Goal: Information Seeking & Learning: Check status

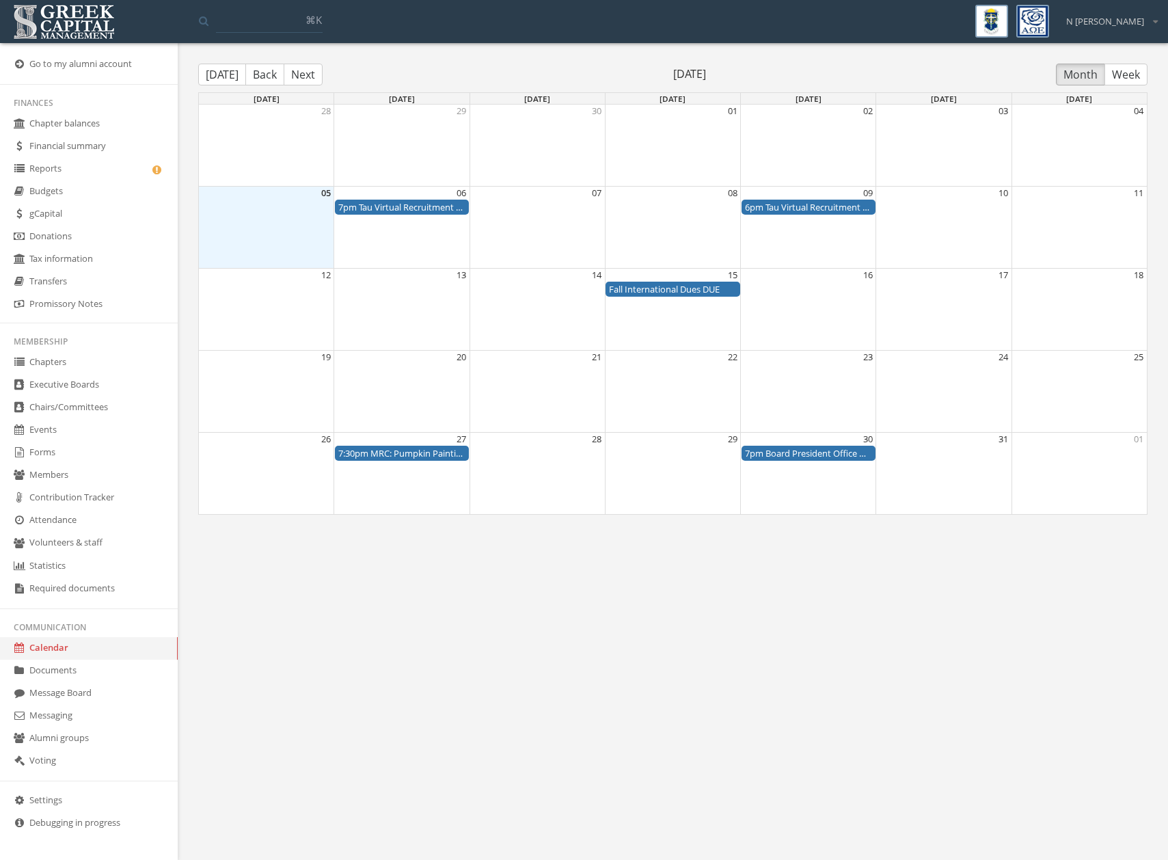
click at [46, 453] on link "Forms" at bounding box center [89, 453] width 178 height 23
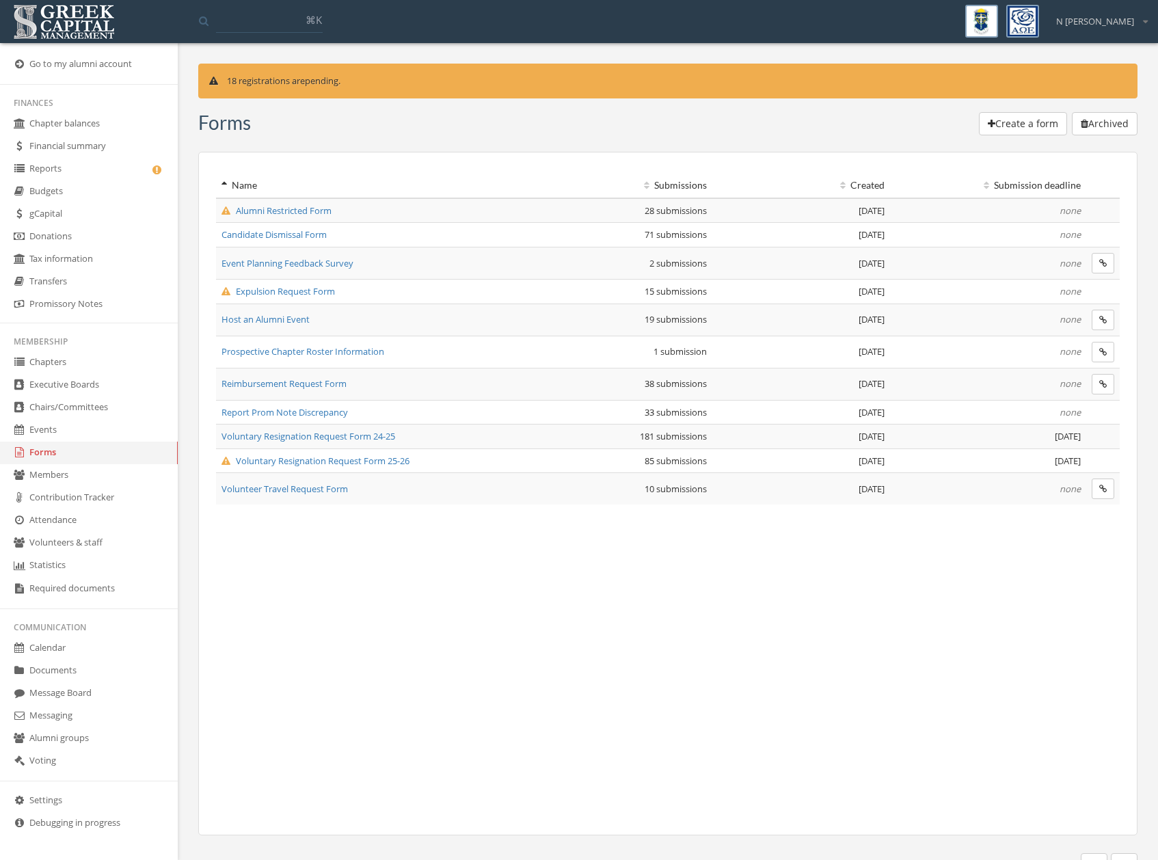
click at [274, 459] on span "Voluntary Resignation Request Form 25-26" at bounding box center [315, 461] width 188 height 12
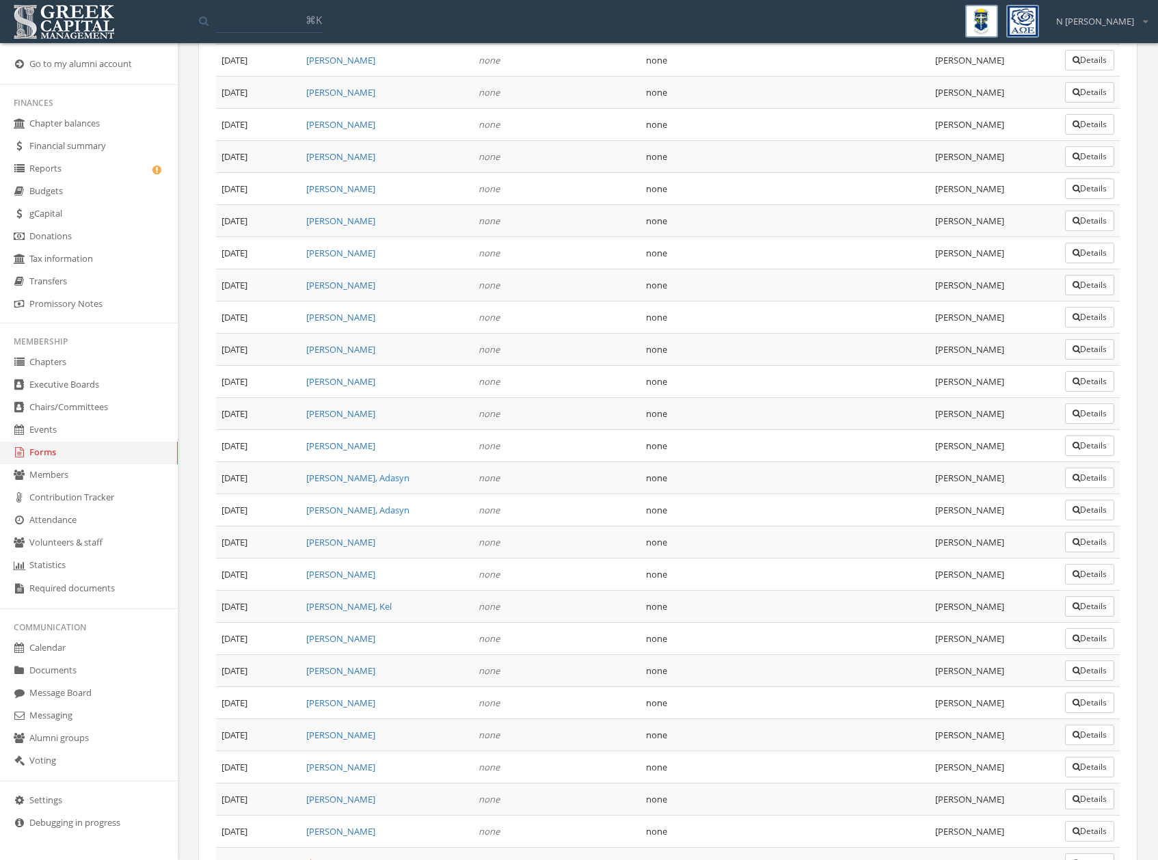
scroll to position [2277, 0]
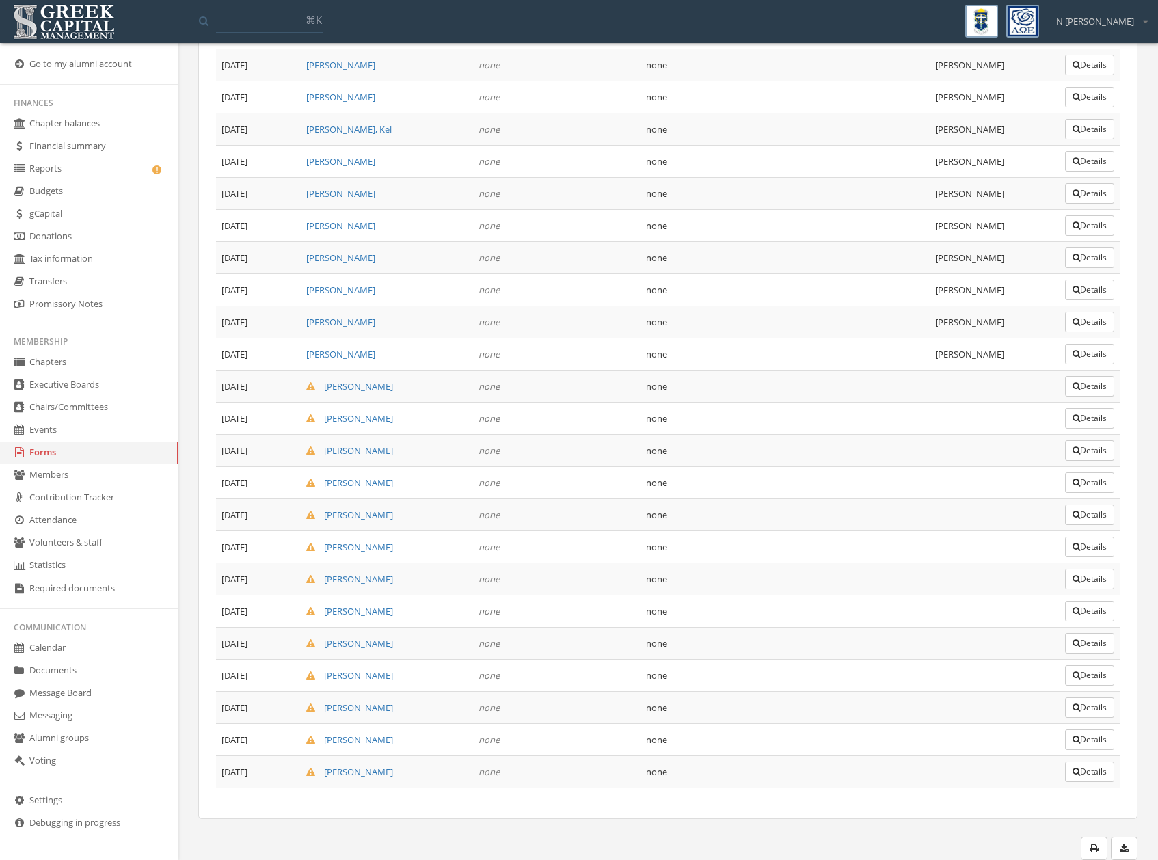
click at [1103, 485] on button "Details" at bounding box center [1089, 482] width 49 height 21
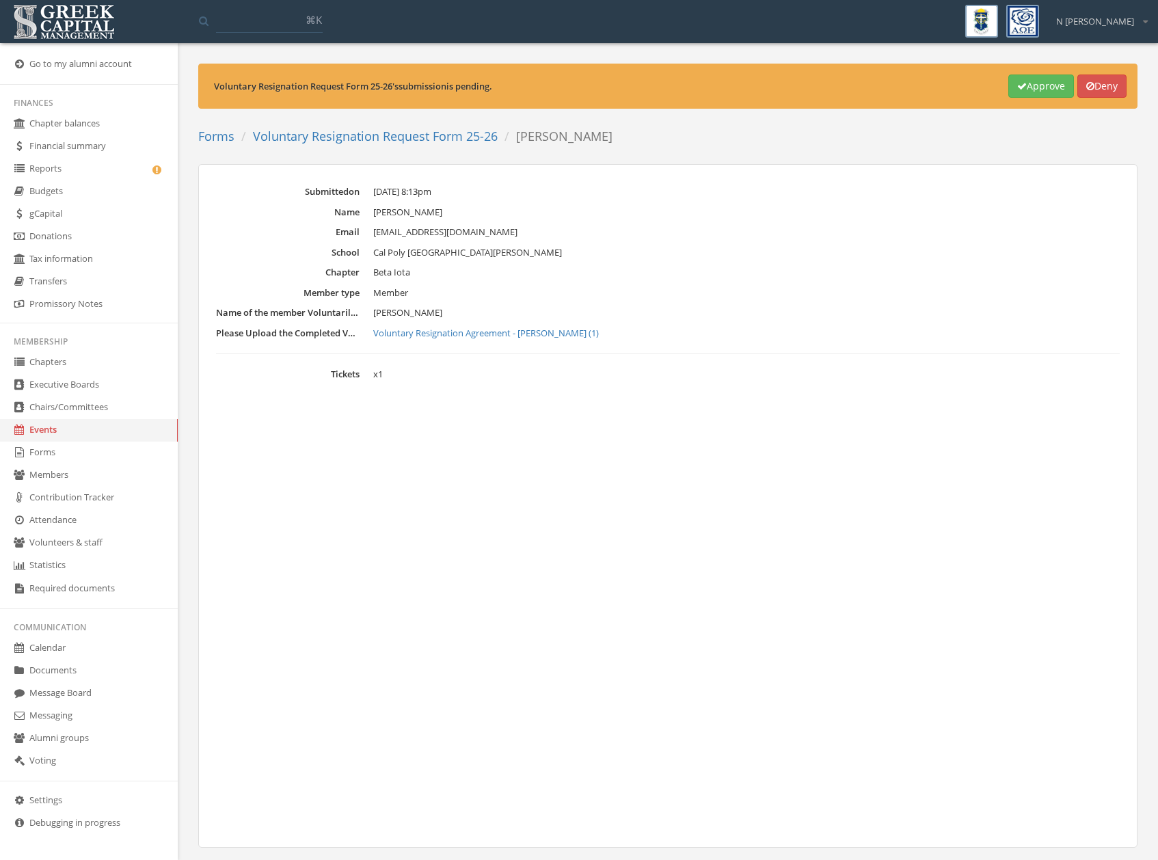
click at [422, 333] on link "Voluntary Resignation Agreement - [PERSON_NAME] (1)" at bounding box center [746, 334] width 746 height 14
click at [40, 453] on link "Forms" at bounding box center [89, 453] width 178 height 23
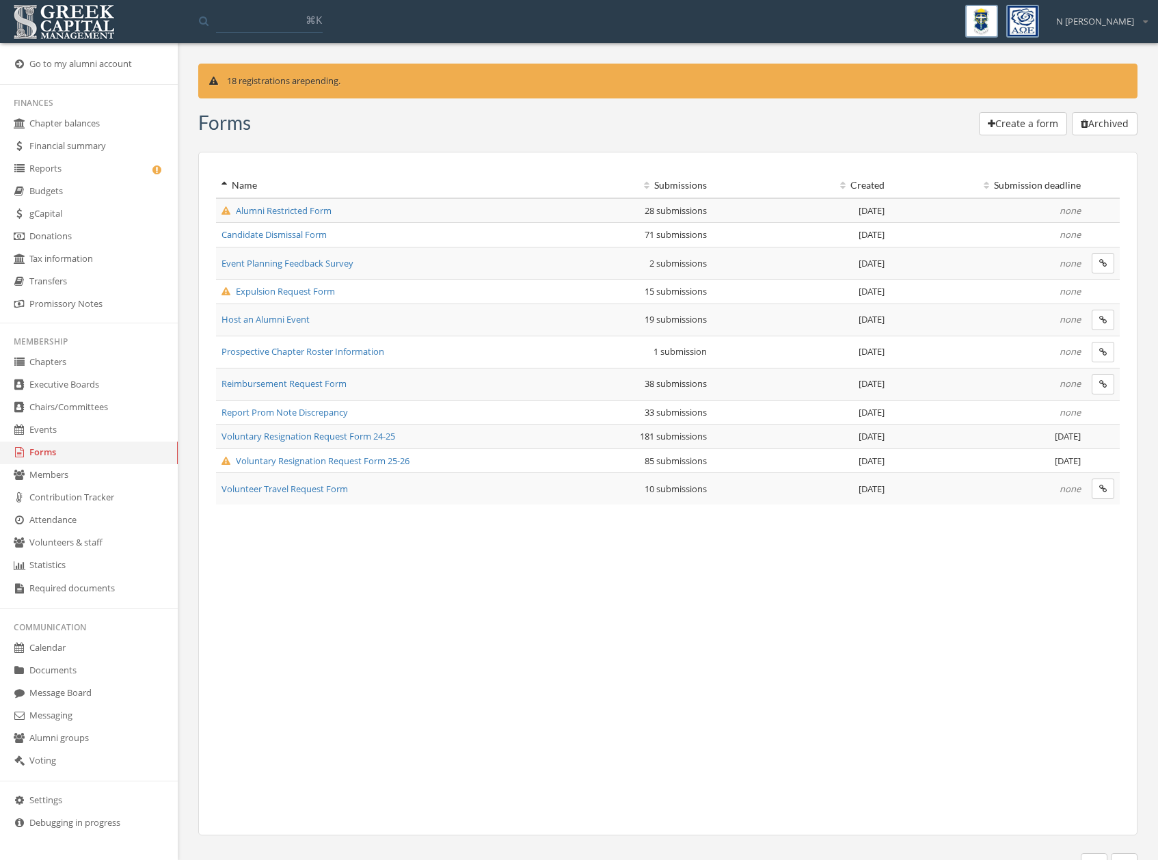
click at [319, 463] on span "Voluntary Resignation Request Form 25-26" at bounding box center [315, 461] width 188 height 12
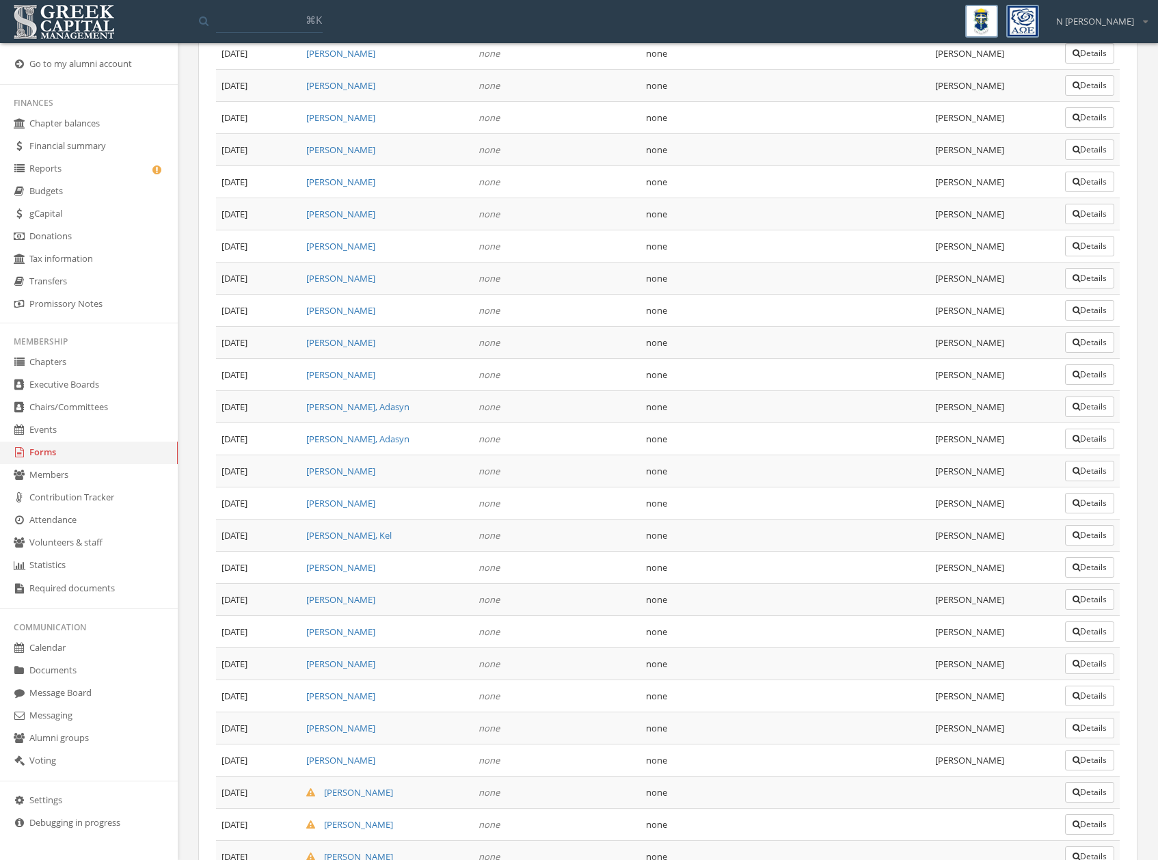
scroll to position [2277, 0]
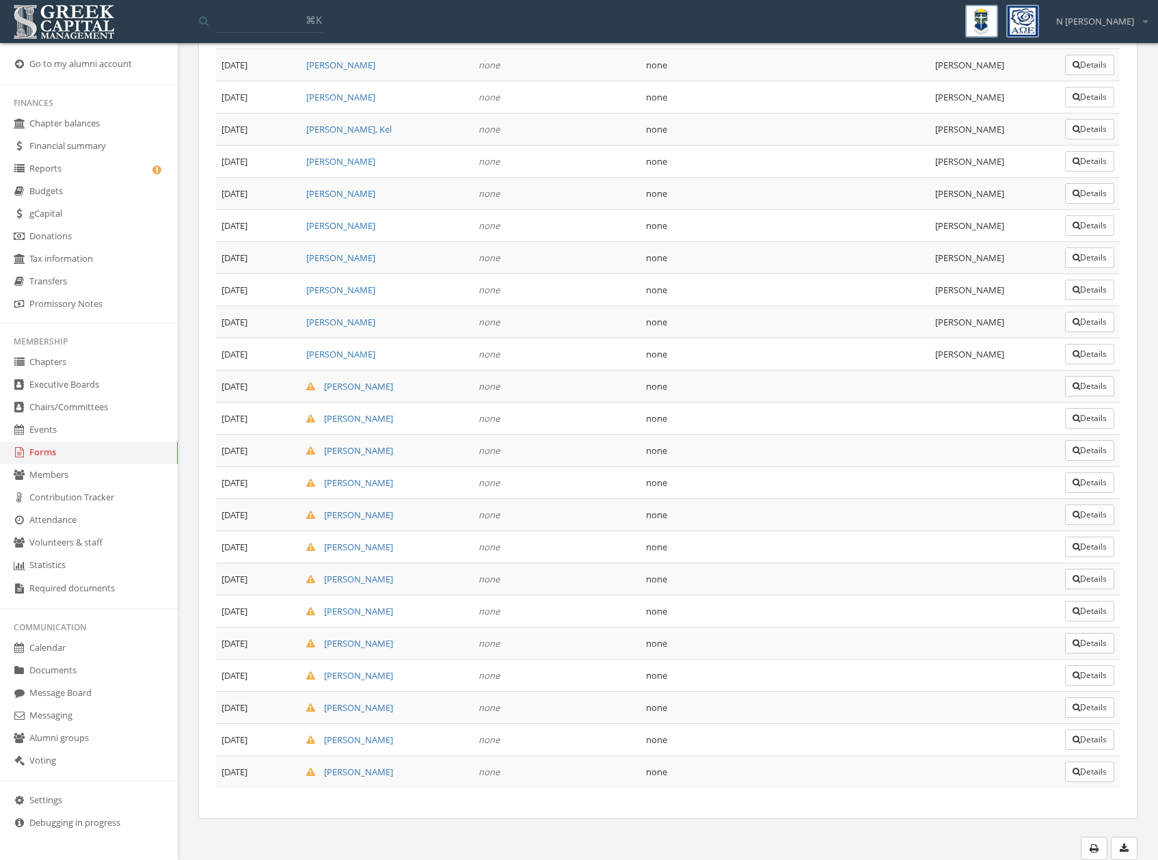
click at [1111, 375] on td "Details" at bounding box center [1089, 386] width 60 height 32
click at [1109, 383] on button "Details" at bounding box center [1089, 386] width 49 height 21
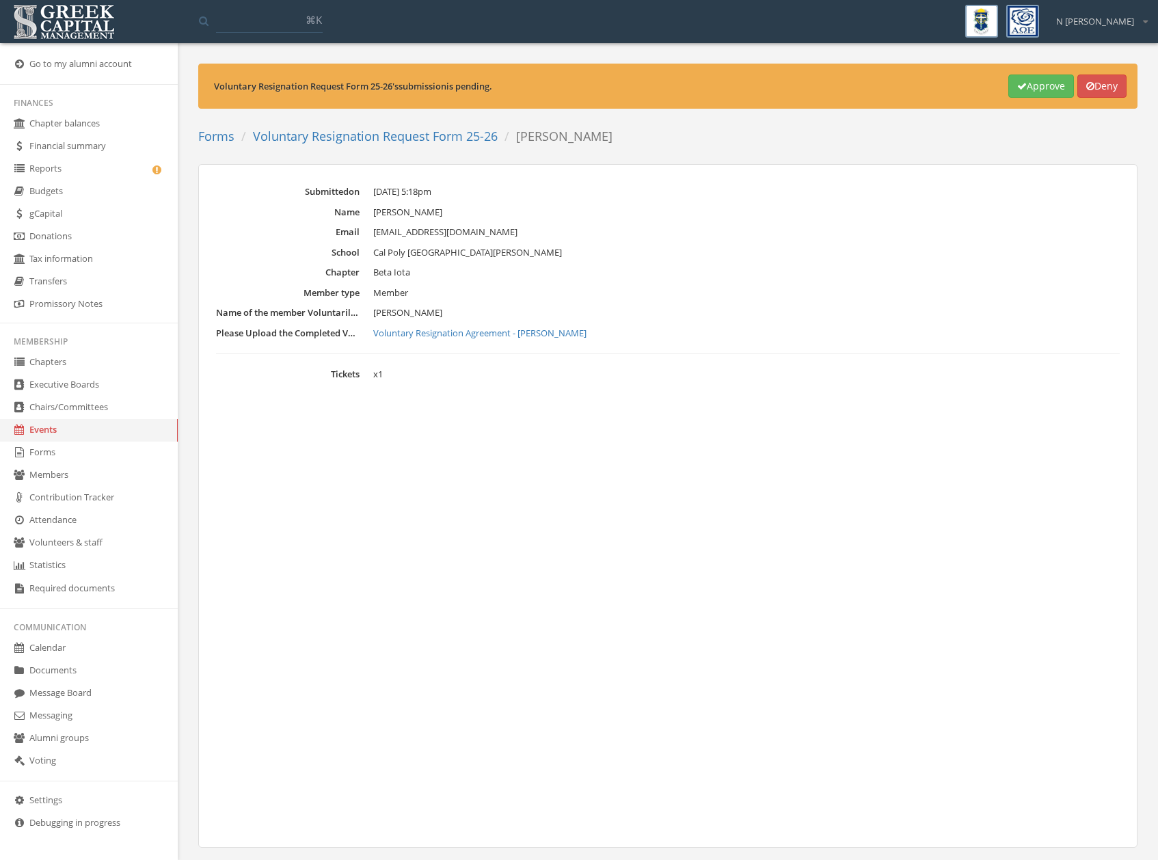
click at [479, 336] on link "Voluntary Resignation Agreement - [PERSON_NAME]" at bounding box center [746, 334] width 746 height 14
click at [376, 134] on link "Voluntary Resignation Request Form 25-26" at bounding box center [375, 136] width 245 height 16
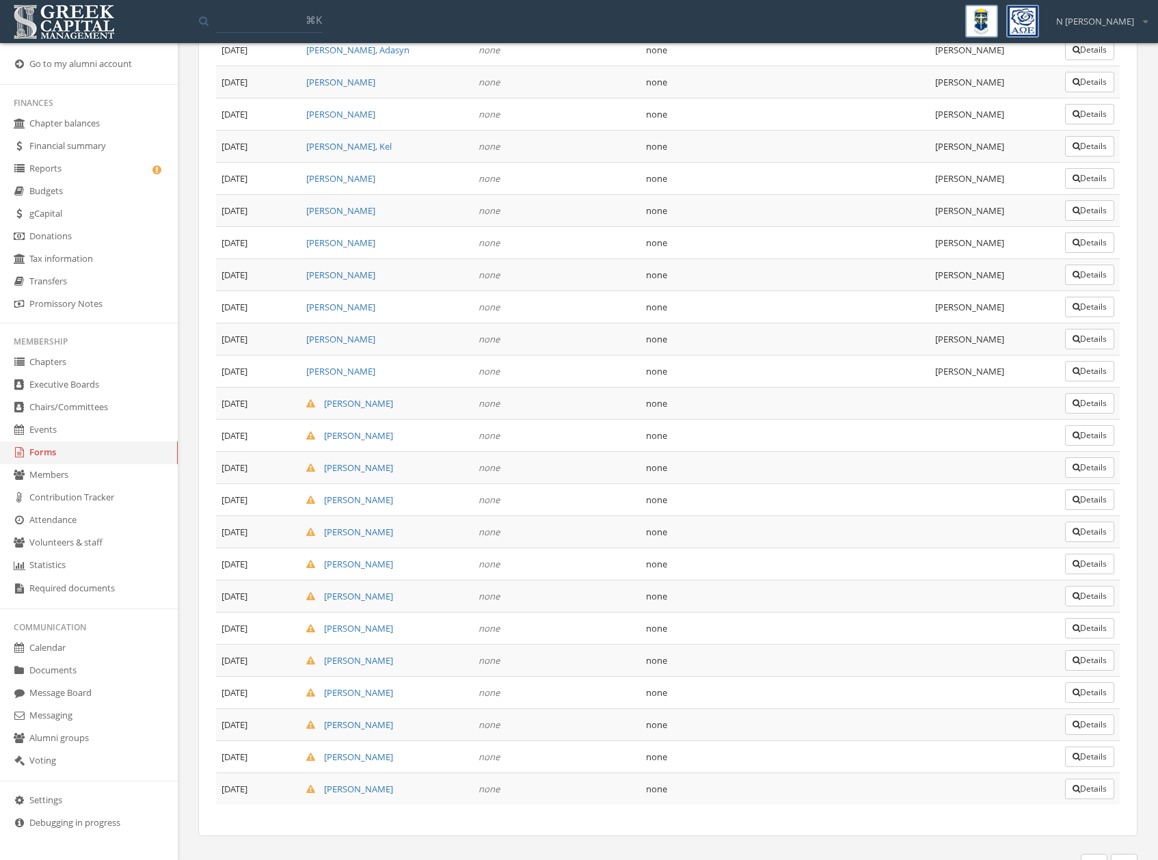
scroll to position [2277, 0]
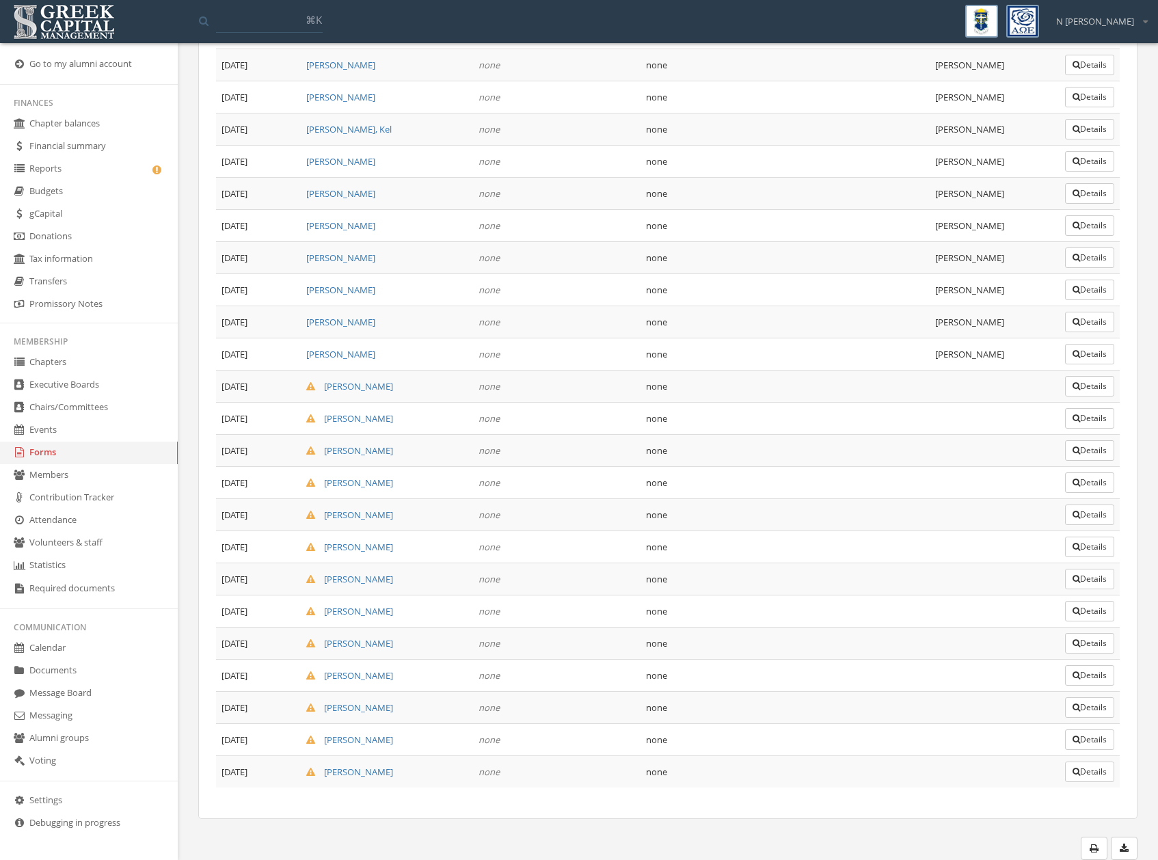
click at [1114, 417] on td "Details" at bounding box center [1089, 419] width 60 height 32
click at [1097, 418] on button "Details" at bounding box center [1089, 418] width 49 height 21
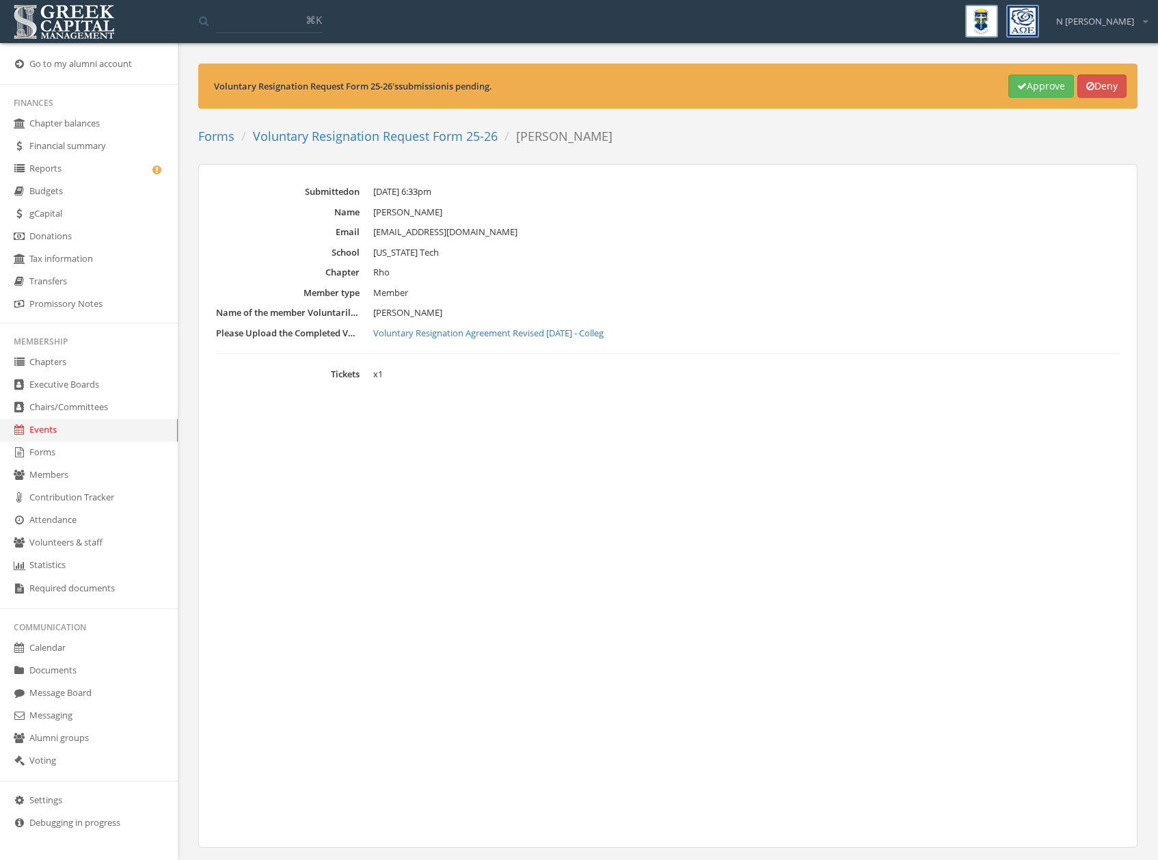
click at [422, 334] on link "Voluntary Resignation Agreement Revised [DATE] - Colleg" at bounding box center [746, 334] width 746 height 14
click at [434, 151] on div "Voluntary Resignation Request Form 25-26 's submission is pending. Approve Deny…" at bounding box center [668, 476] width 960 height 825
click at [430, 140] on link "Voluntary Resignation Request Form 25-26" at bounding box center [375, 136] width 245 height 16
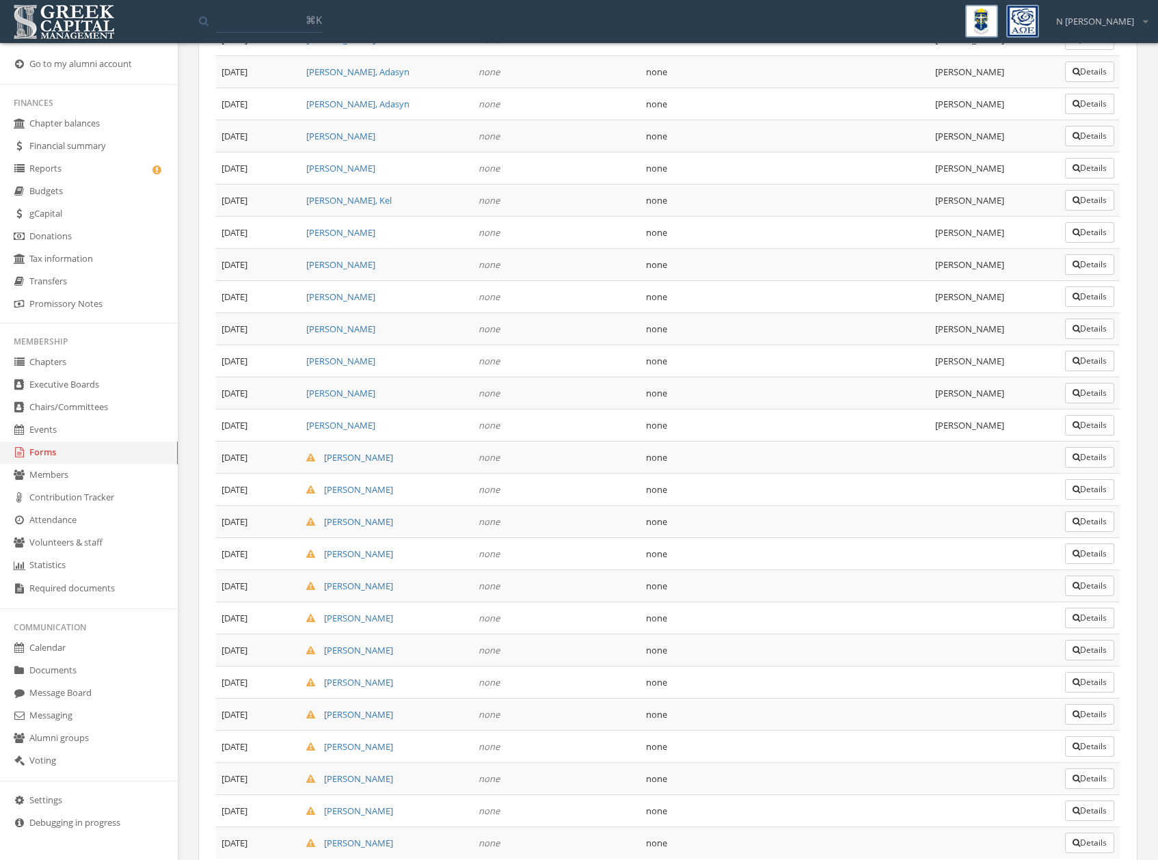
scroll to position [2180, 0]
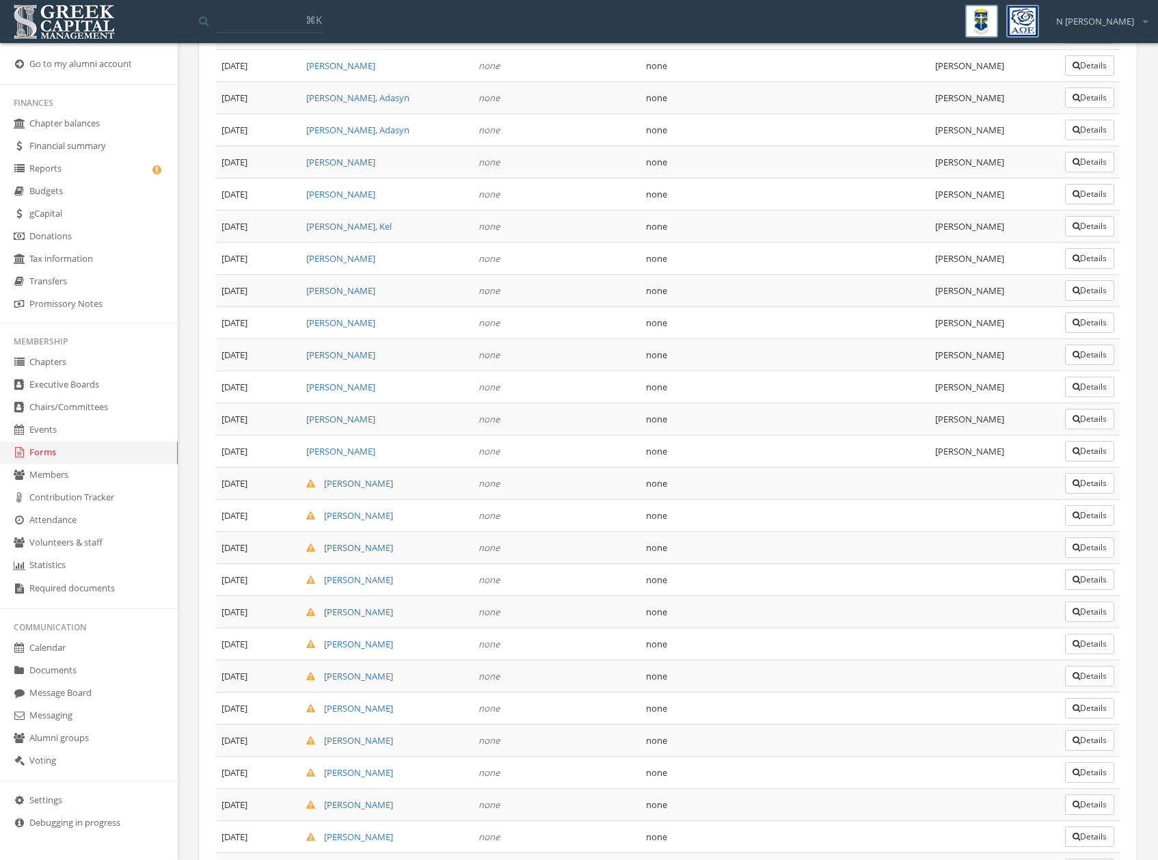
click at [1088, 545] on button "Details" at bounding box center [1089, 547] width 49 height 21
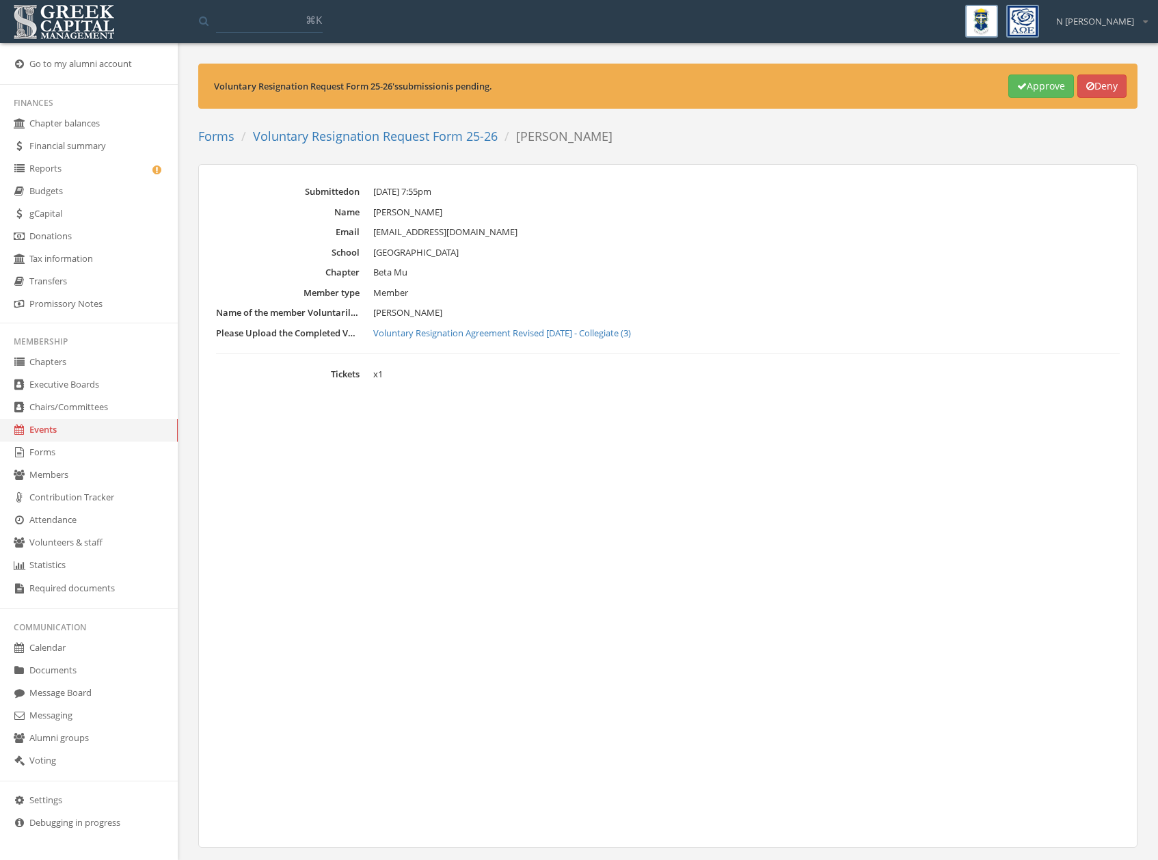
click at [480, 338] on link "Voluntary Resignation Agreement Revised [DATE] - Collegiate (3)" at bounding box center [746, 334] width 746 height 14
click at [355, 129] on link "Voluntary Resignation Request Form 25-26" at bounding box center [375, 136] width 245 height 16
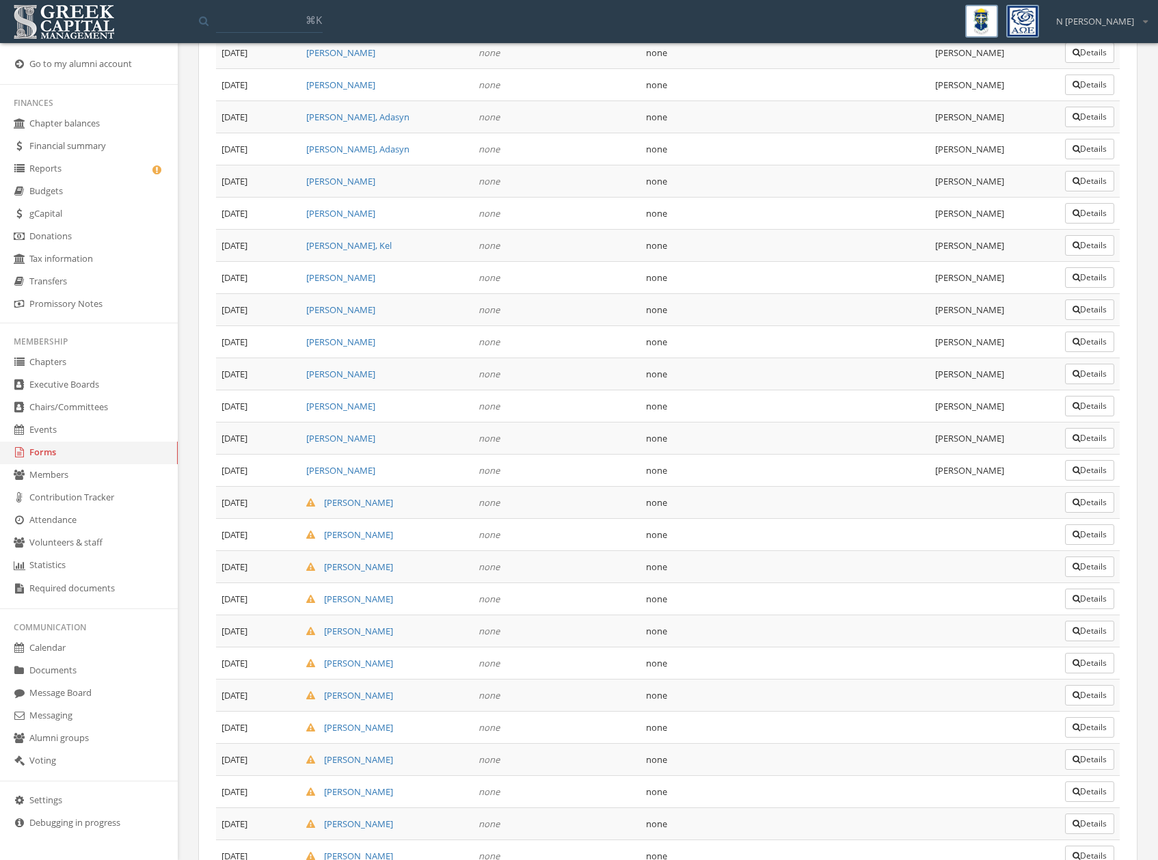
scroll to position [2277, 0]
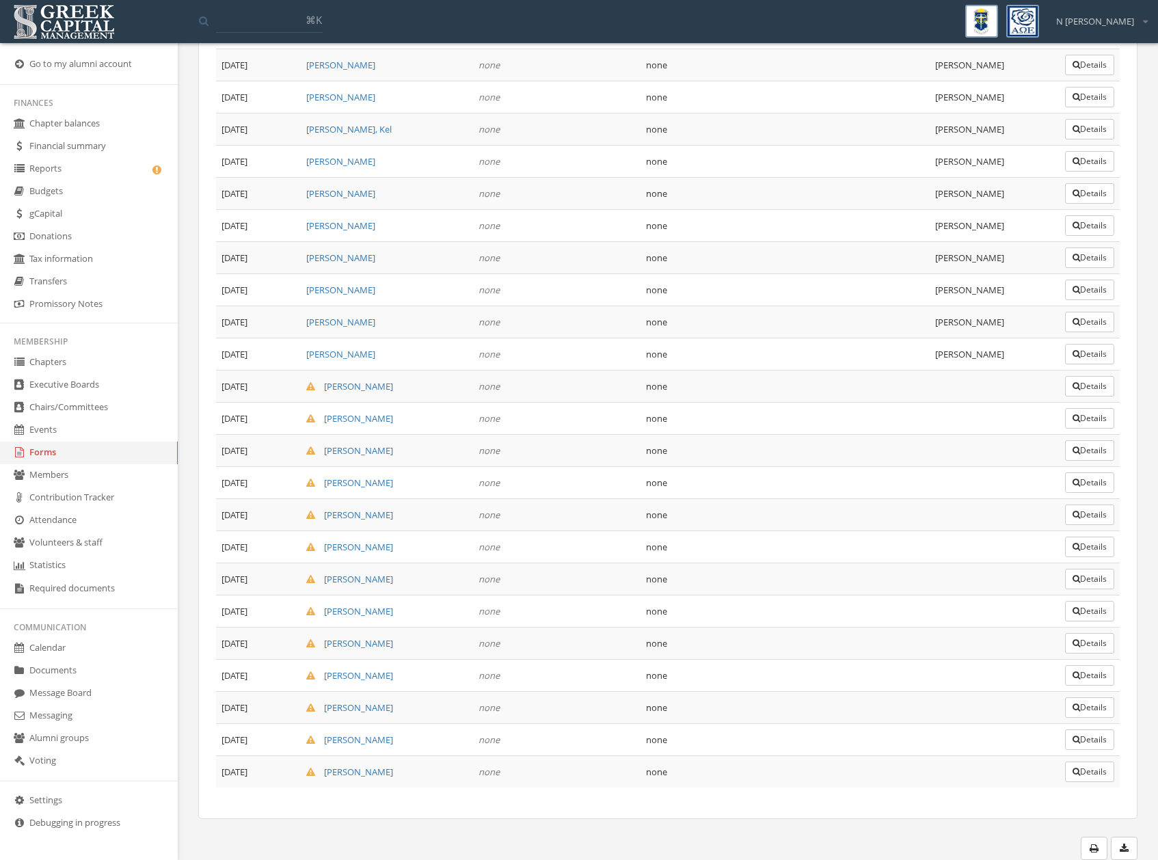
click at [1075, 515] on icon "button" at bounding box center [1076, 515] width 8 height 8
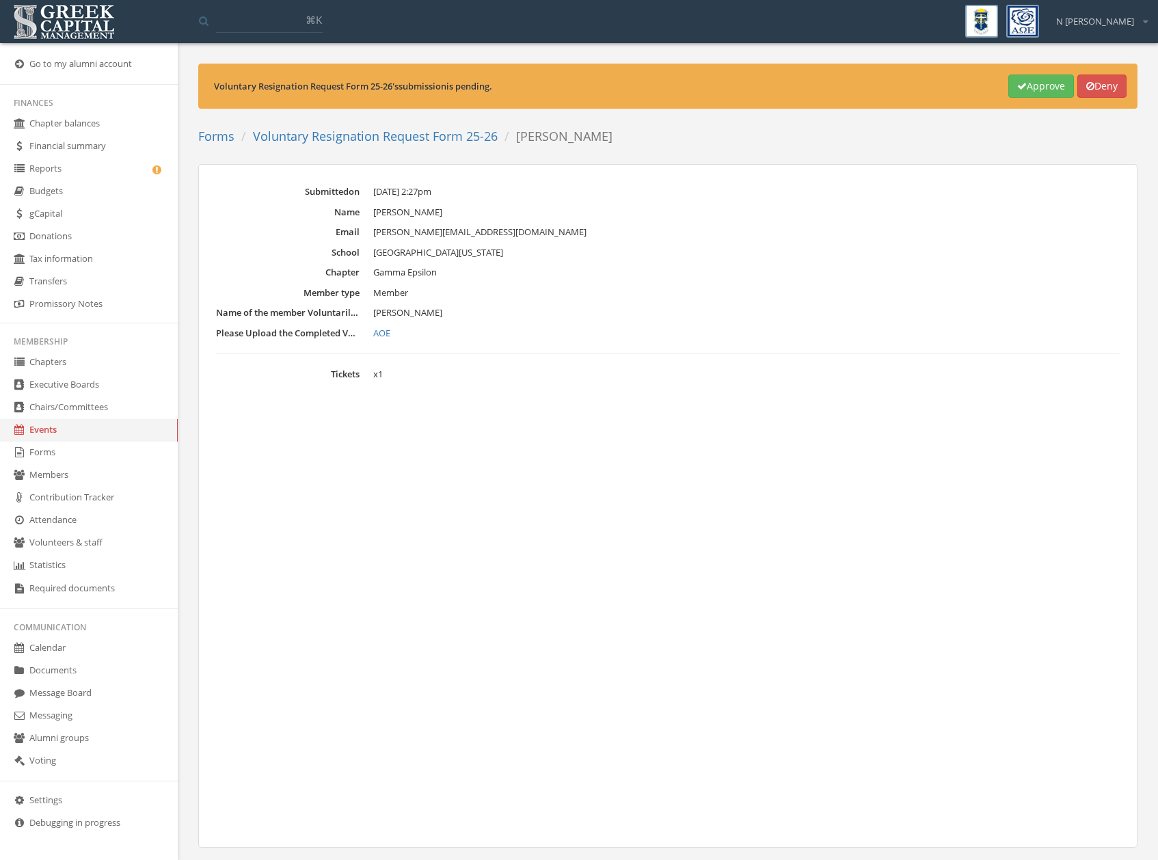
click at [373, 511] on div "Submitted on [DATE] 2:27pm Name [PERSON_NAME] Email [EMAIL_ADDRESS][DOMAIN_NAME…" at bounding box center [667, 506] width 939 height 684
click at [392, 323] on dl "Submitted on [DATE] 2:27pm Name [PERSON_NAME] Email [EMAIL_ADDRESS][DOMAIN_NAME…" at bounding box center [668, 283] width 904 height 196
click at [389, 327] on link "AOE" at bounding box center [746, 334] width 746 height 14
click at [436, 136] on link "Voluntary Resignation Request Form 25-26" at bounding box center [375, 136] width 245 height 16
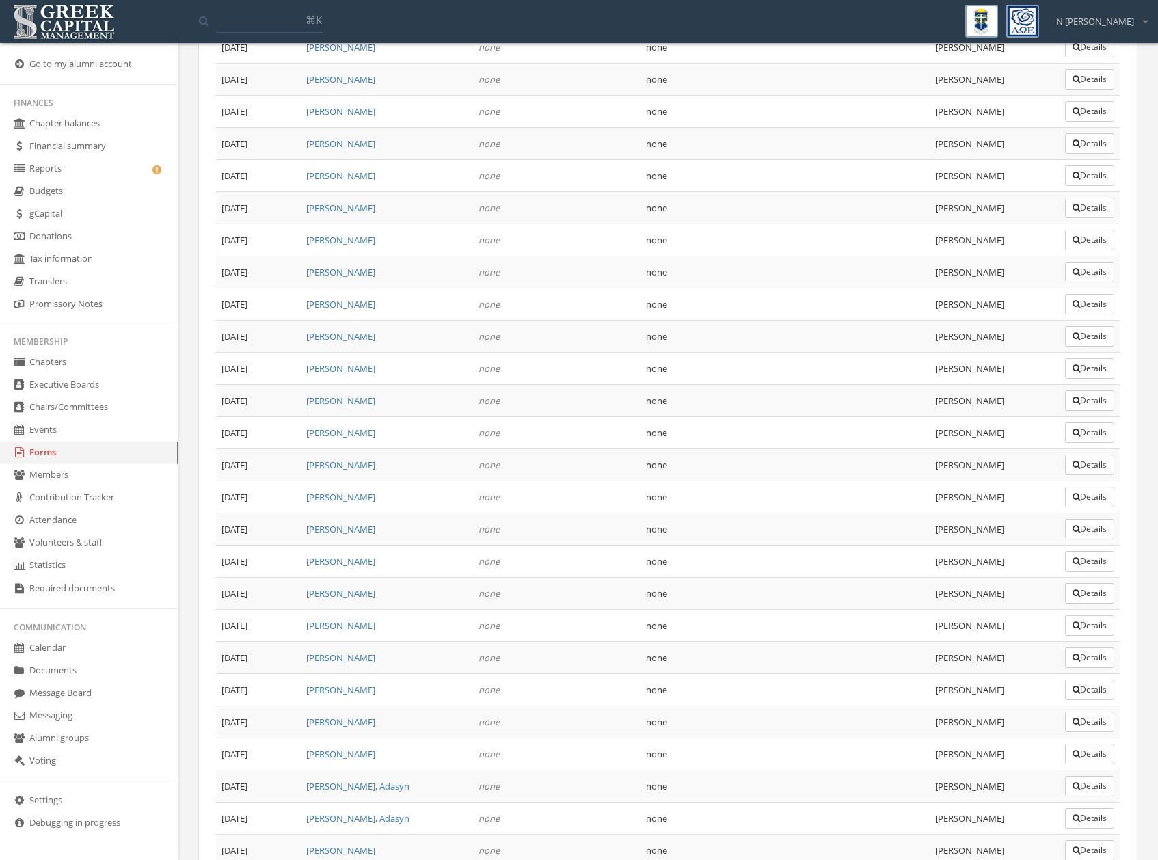
scroll to position [2277, 0]
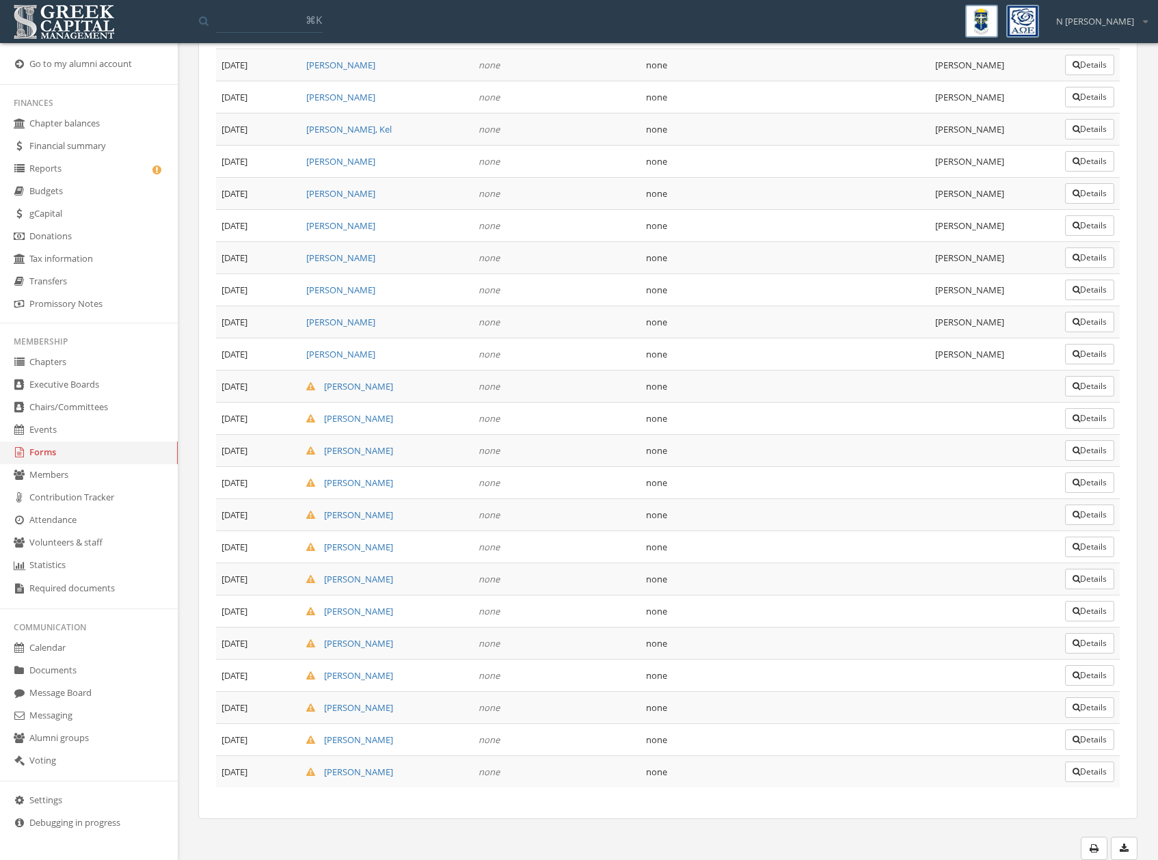
click at [1098, 550] on button "Details" at bounding box center [1089, 547] width 49 height 21
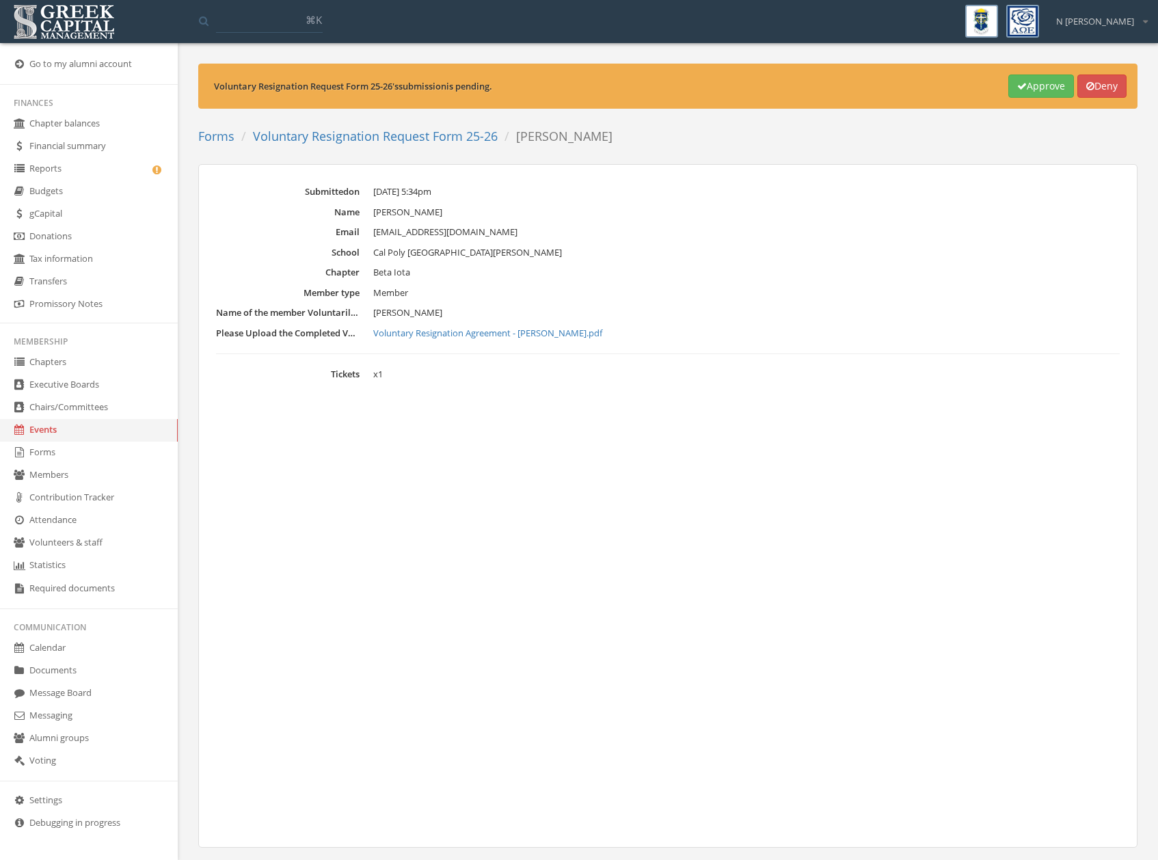
click at [426, 342] on dl "Submitted on [DATE] 5:34pm Name [PERSON_NAME] Email [EMAIL_ADDRESS][DOMAIN_NAME…" at bounding box center [668, 283] width 904 height 196
click at [422, 334] on link "Voluntary Resignation Agreement - [PERSON_NAME].pdf" at bounding box center [746, 334] width 746 height 14
click at [362, 133] on link "Voluntary Resignation Request Form 25-26" at bounding box center [375, 136] width 245 height 16
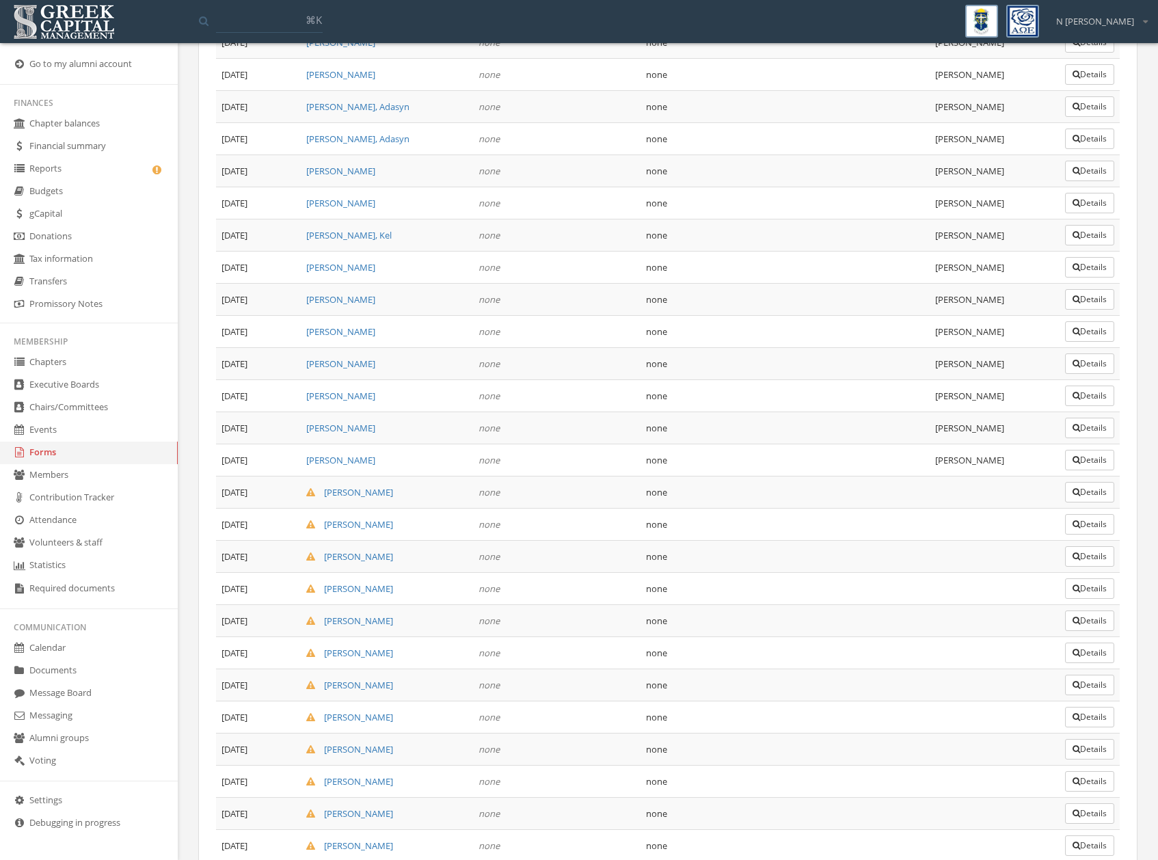
scroll to position [2277, 0]
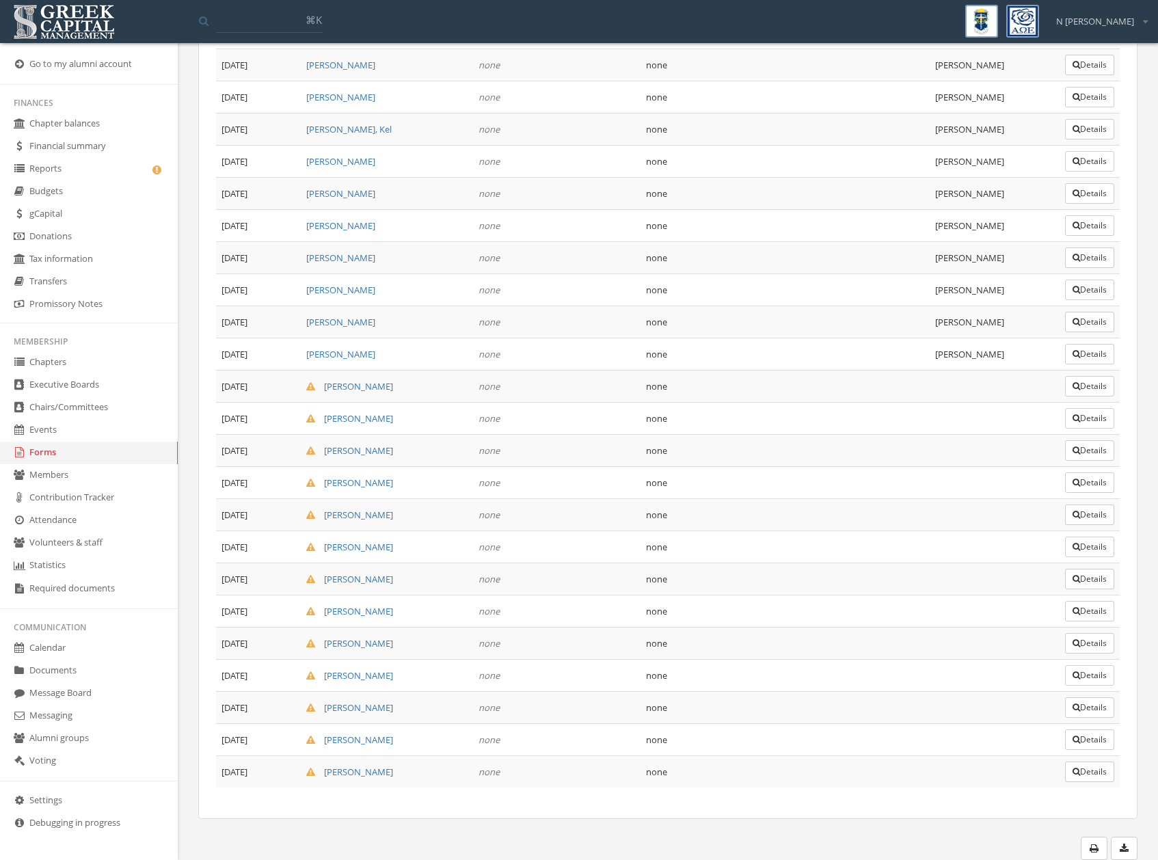
click at [1094, 585] on button "Details" at bounding box center [1089, 579] width 49 height 21
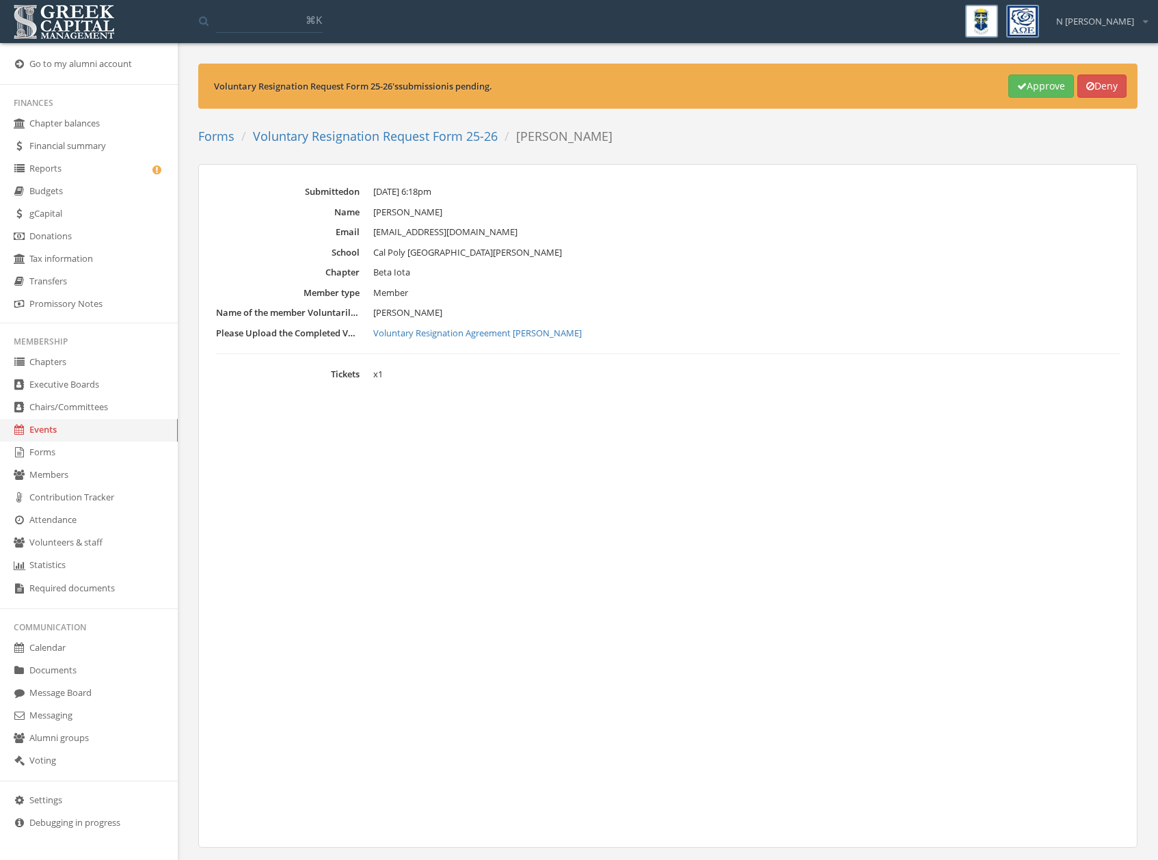
click at [469, 334] on link "Voluntary Resignation Agreement [PERSON_NAME]" at bounding box center [746, 334] width 746 height 14
click at [362, 146] on ol "Forms Voluntary Resignation Request Form 25-26 [PERSON_NAME]" at bounding box center [410, 136] width 424 height 29
click at [357, 141] on link "Voluntary Resignation Request Form 25-26" at bounding box center [375, 136] width 245 height 16
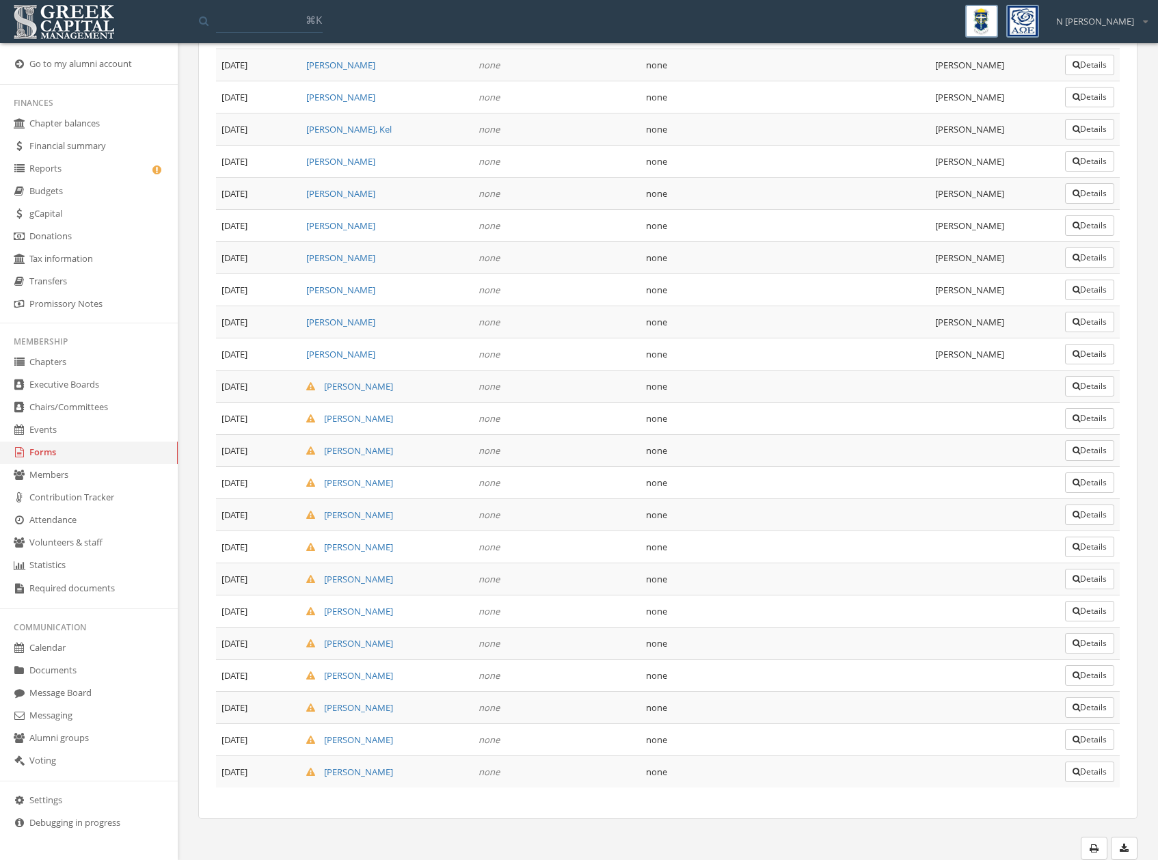
scroll to position [2274, 0]
click at [1105, 610] on button "Details" at bounding box center [1089, 614] width 49 height 21
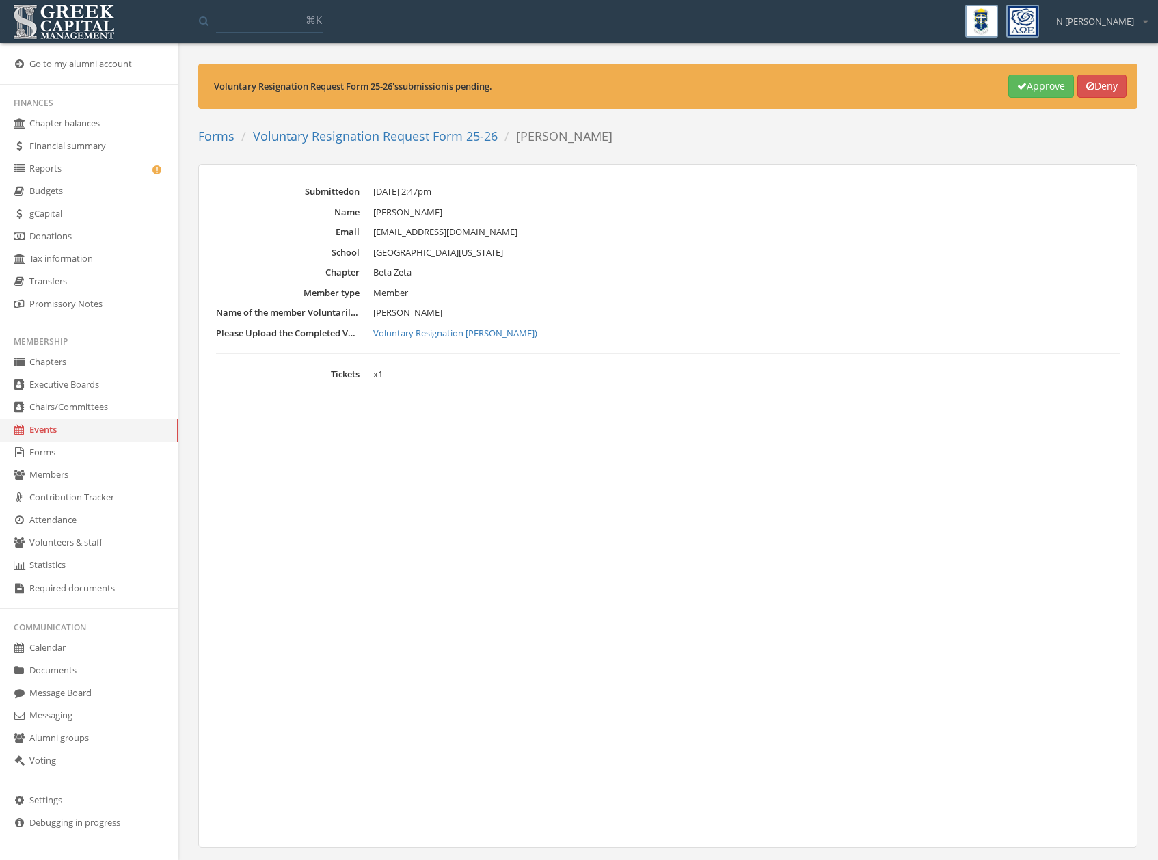
click at [423, 338] on link "Voluntary Resignation [PERSON_NAME])" at bounding box center [746, 334] width 746 height 14
click at [409, 135] on link "Voluntary Resignation Request Form 25-26" at bounding box center [375, 136] width 245 height 16
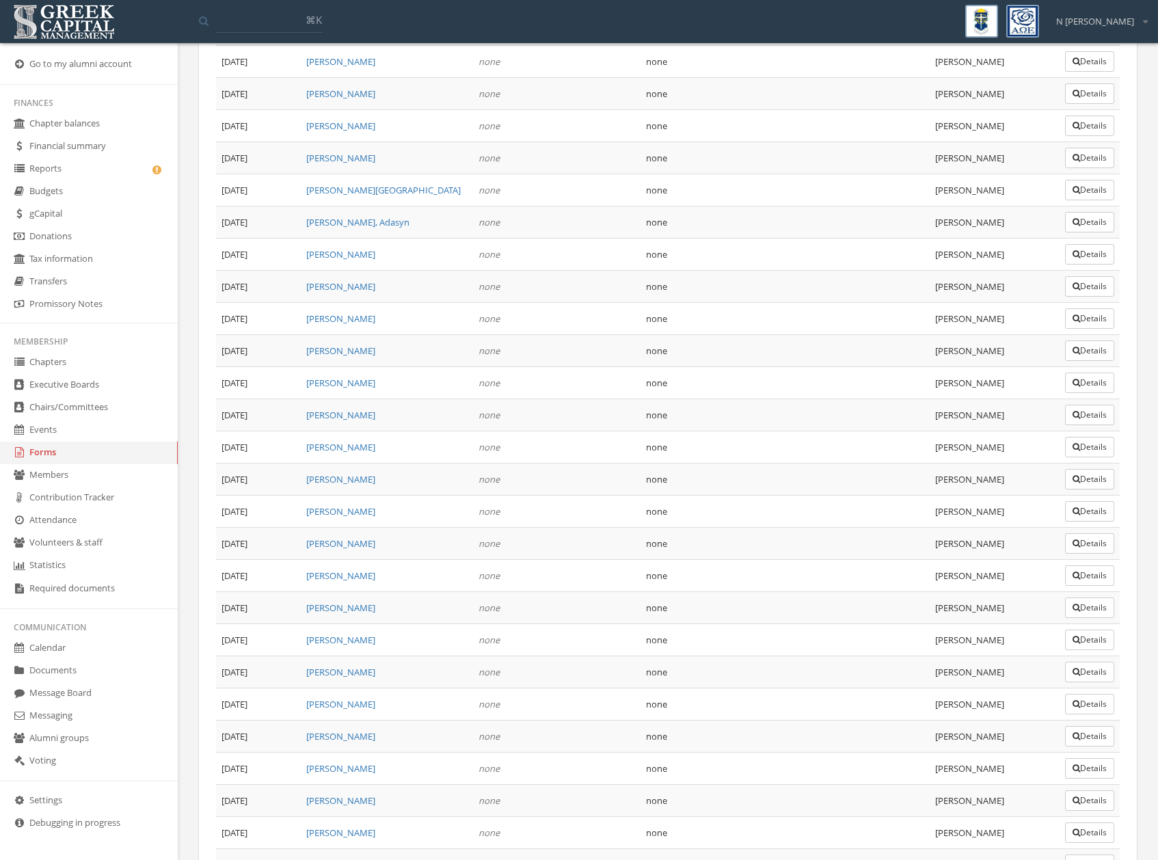
scroll to position [2277, 0]
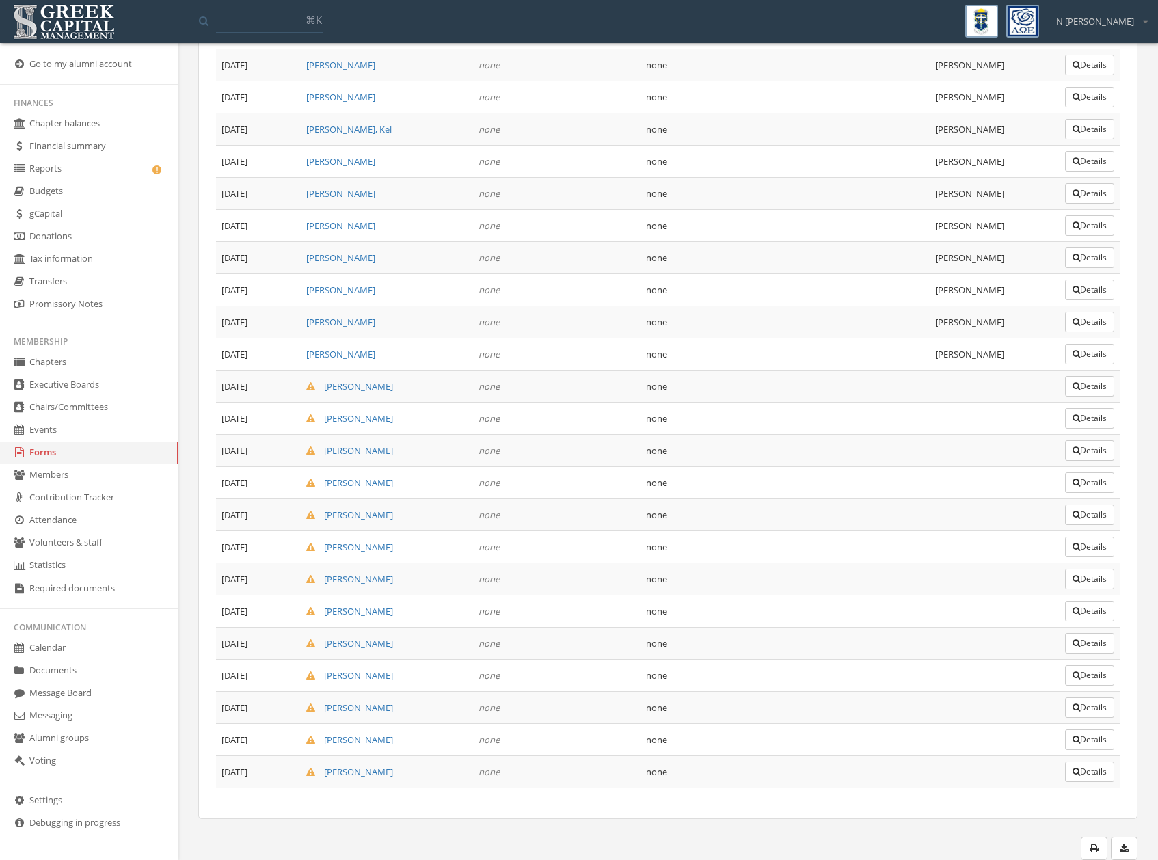
click at [1083, 645] on button "Details" at bounding box center [1089, 643] width 49 height 21
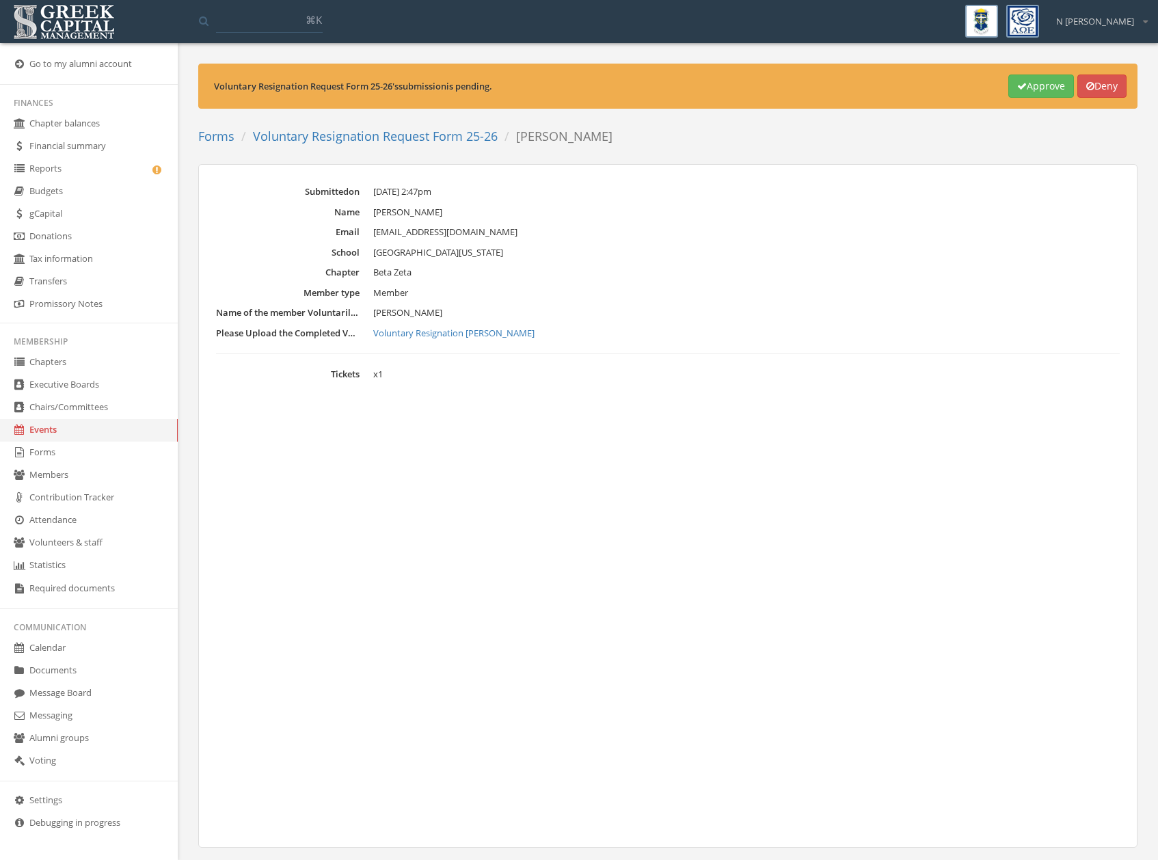
click at [476, 337] on link "Voluntary Resignation [PERSON_NAME]" at bounding box center [746, 334] width 746 height 14
click at [444, 143] on link "Voluntary Resignation Request Form 25-26" at bounding box center [375, 136] width 245 height 16
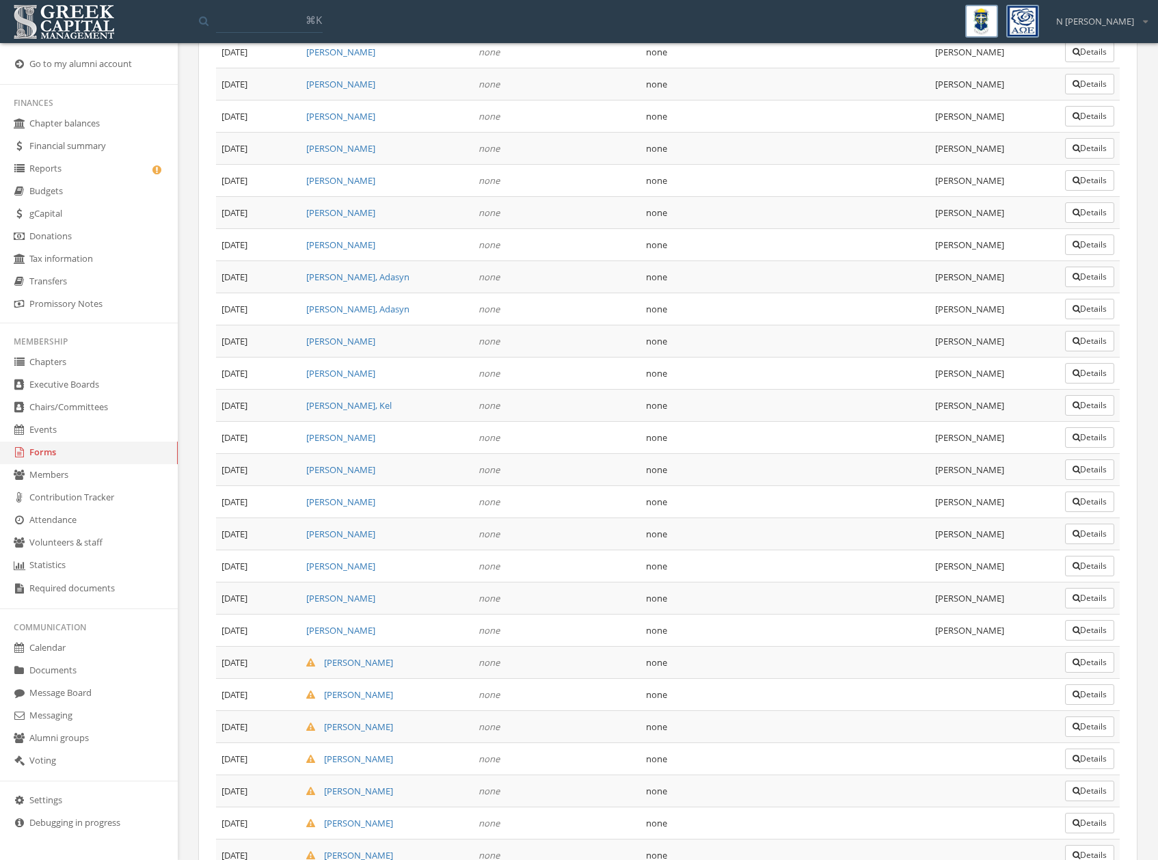
scroll to position [2277, 0]
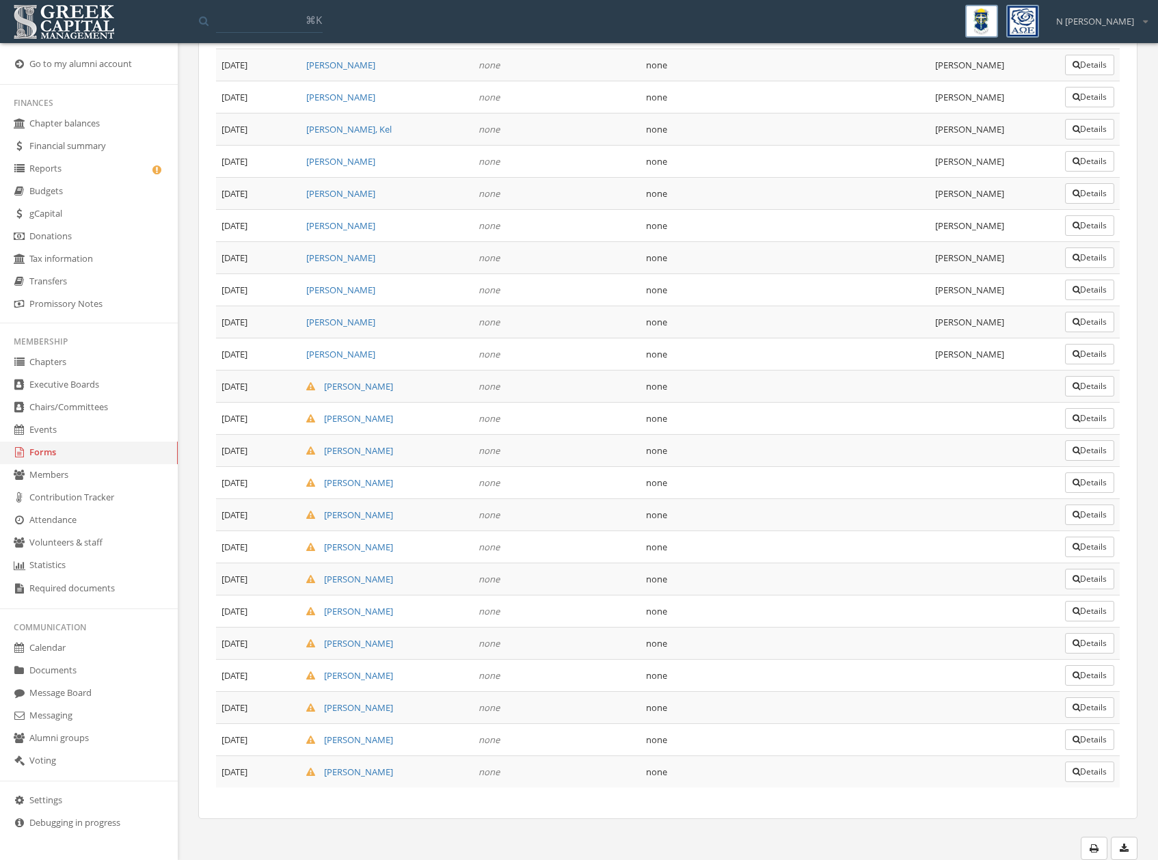
click at [1102, 676] on button "Details" at bounding box center [1089, 675] width 49 height 21
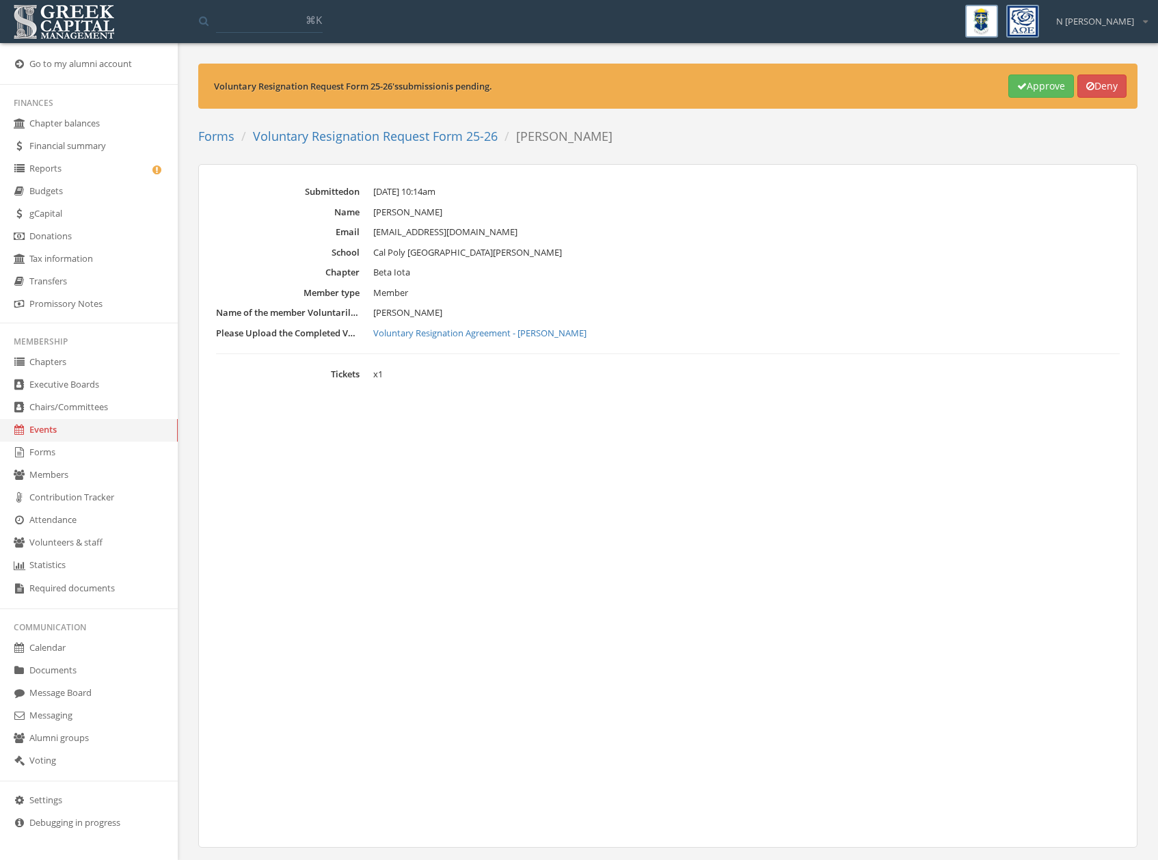
click at [504, 334] on link "Voluntary Resignation Agreement - [PERSON_NAME]" at bounding box center [746, 334] width 746 height 14
click at [355, 137] on link "Voluntary Resignation Request Form 25-26" at bounding box center [375, 136] width 245 height 16
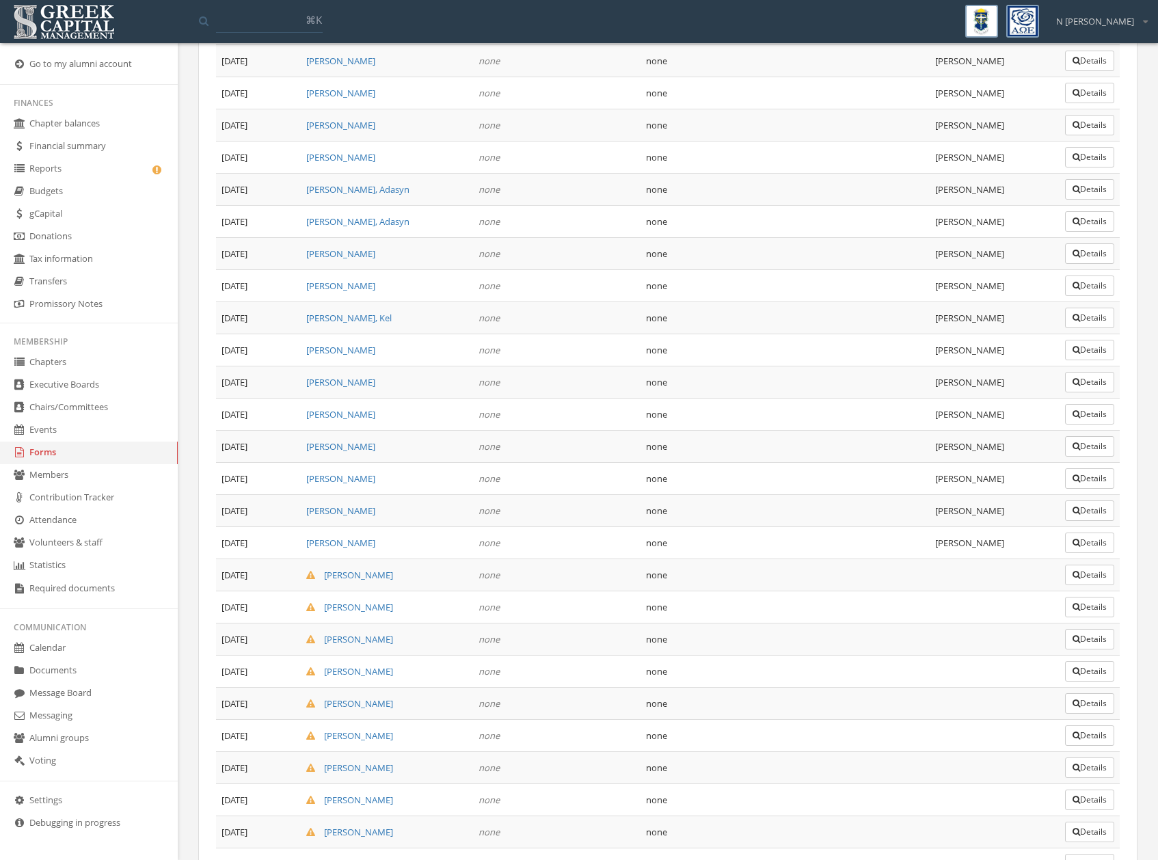
scroll to position [2277, 0]
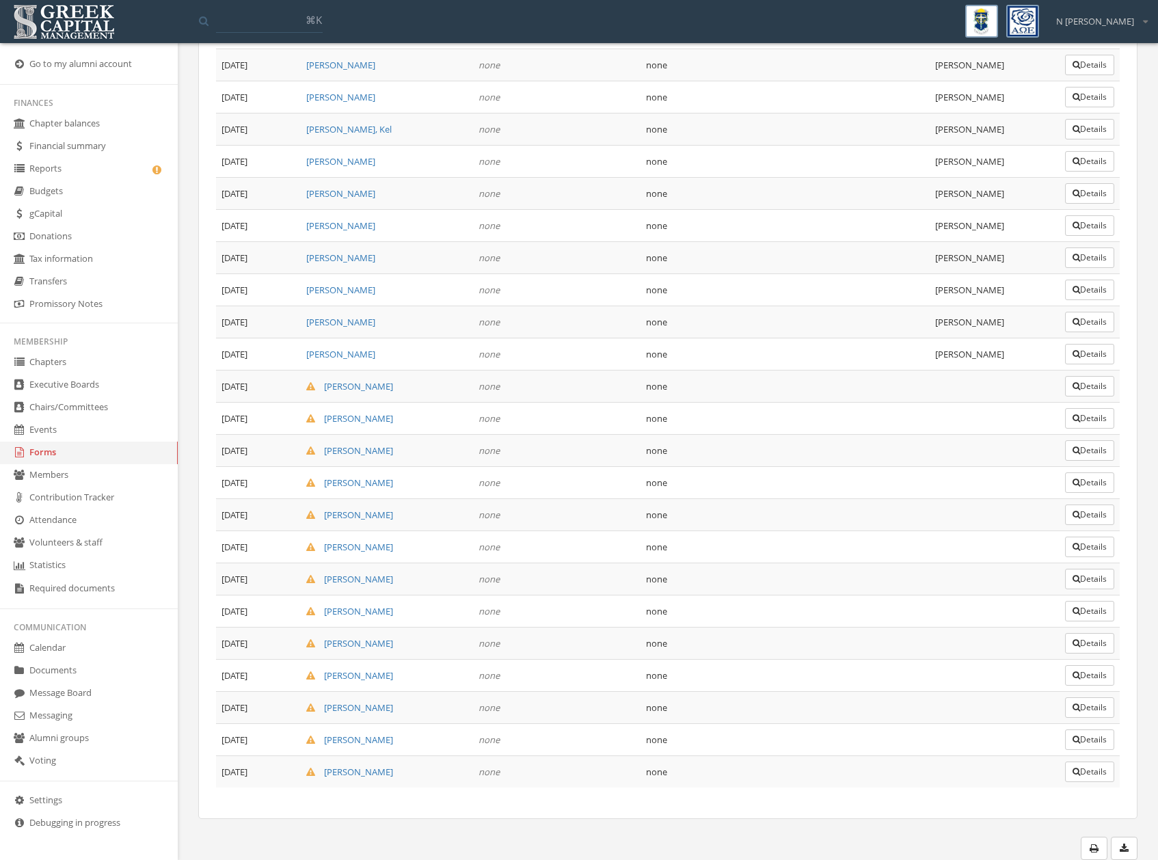
click at [1098, 712] on button "Details" at bounding box center [1089, 707] width 49 height 21
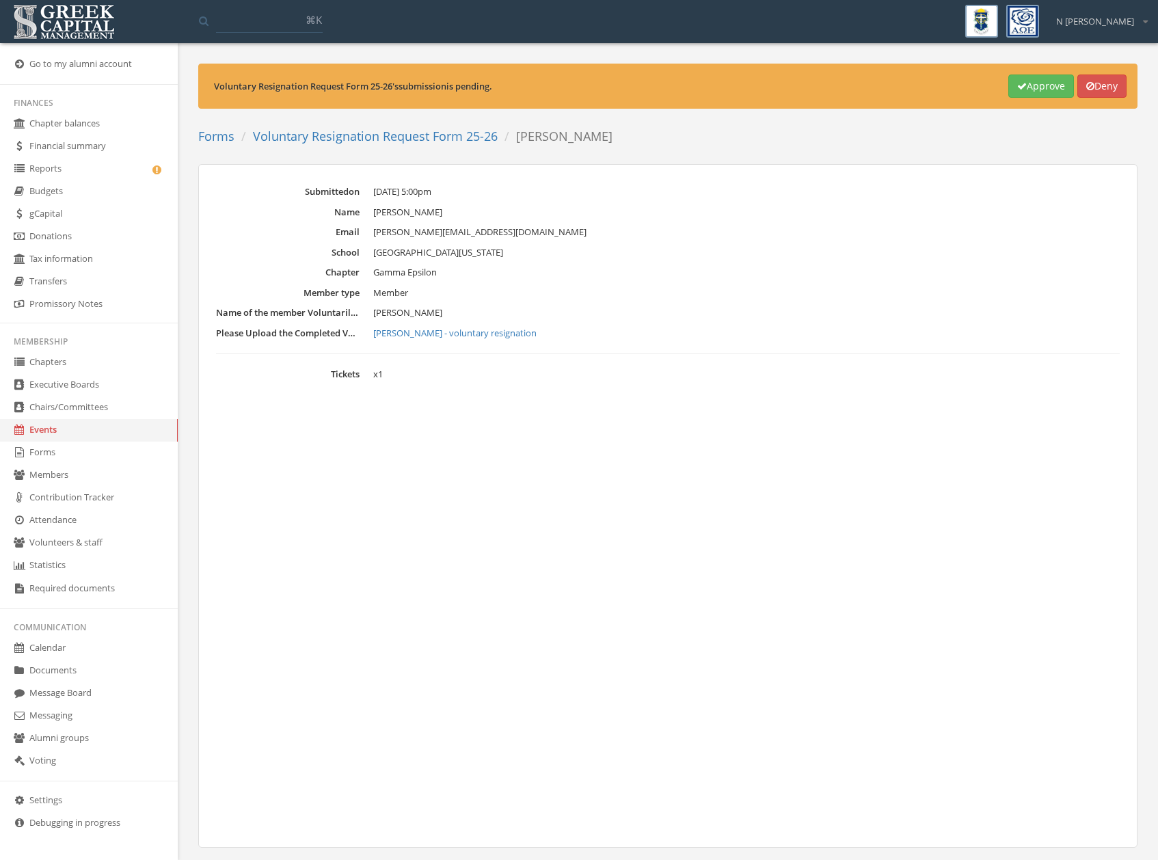
click at [485, 334] on link "[PERSON_NAME] - voluntary resignation" at bounding box center [746, 334] width 746 height 14
click at [418, 139] on link "Voluntary Resignation Request Form 25-26" at bounding box center [375, 136] width 245 height 16
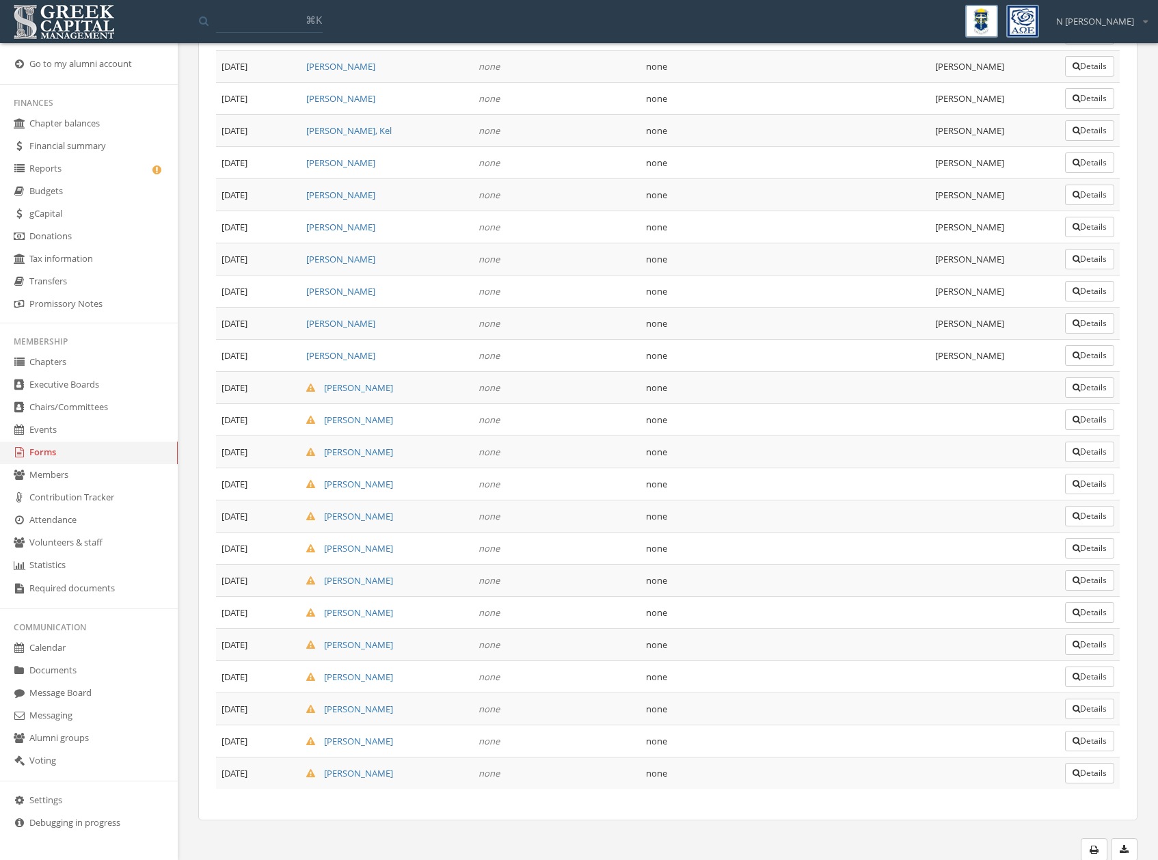
scroll to position [2277, 0]
click at [1083, 744] on button "Details" at bounding box center [1089, 739] width 49 height 21
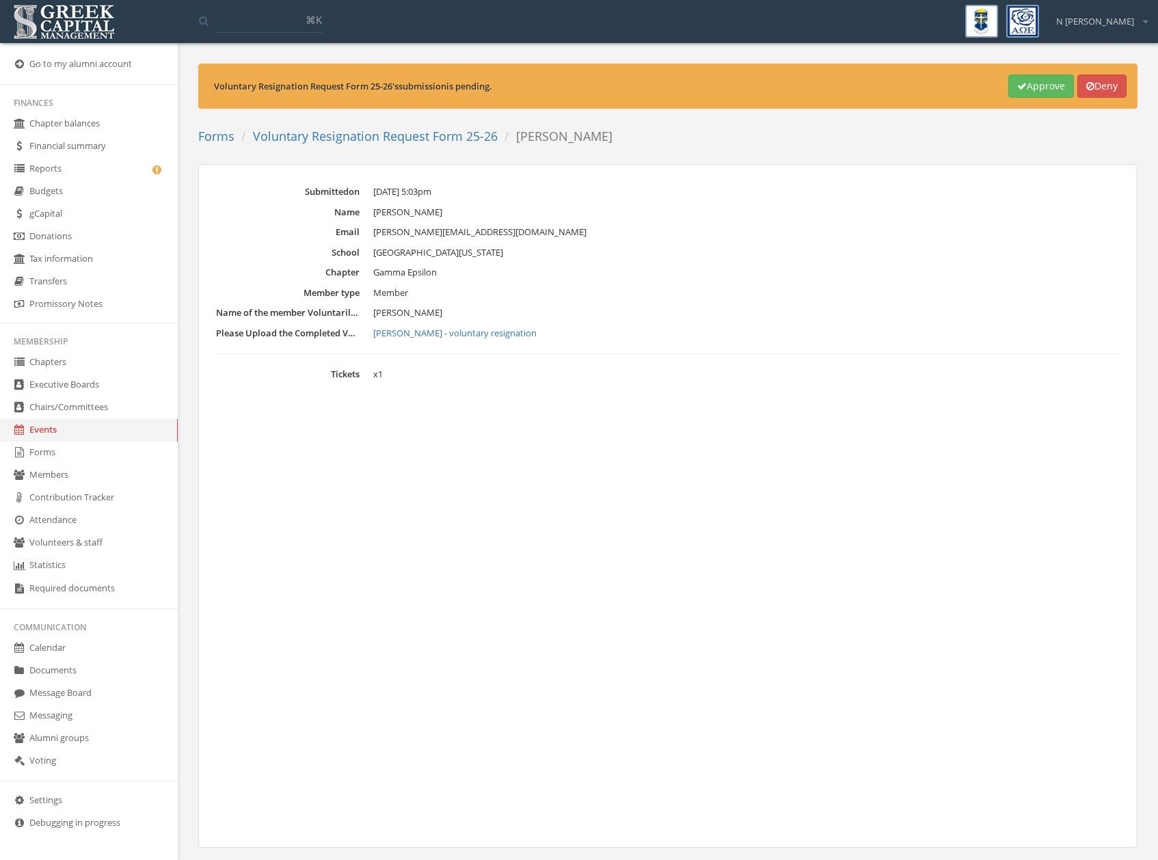
click at [463, 334] on link "[PERSON_NAME] - voluntary resignation" at bounding box center [746, 334] width 746 height 14
click at [384, 135] on link "Voluntary Resignation Request Form 25-26" at bounding box center [375, 136] width 245 height 16
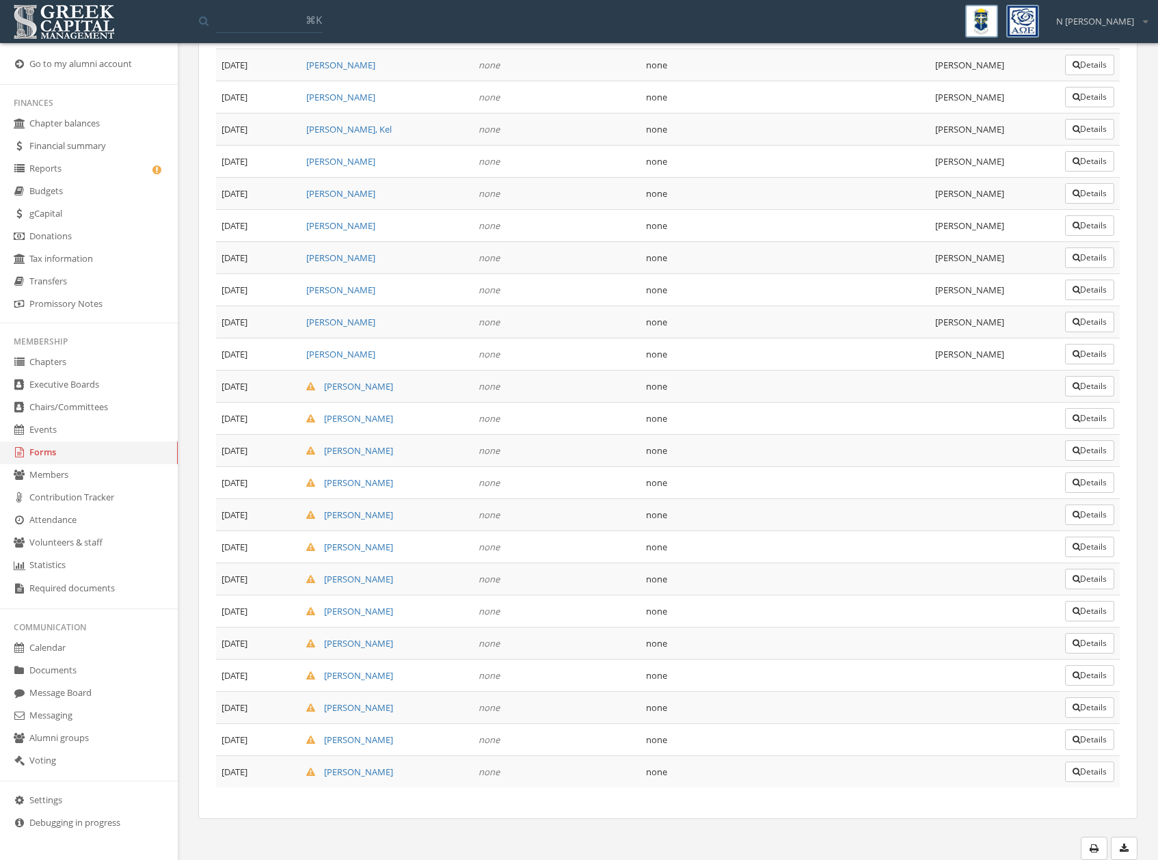
scroll to position [2274, 0]
click at [1085, 781] on button "Details" at bounding box center [1089, 774] width 49 height 21
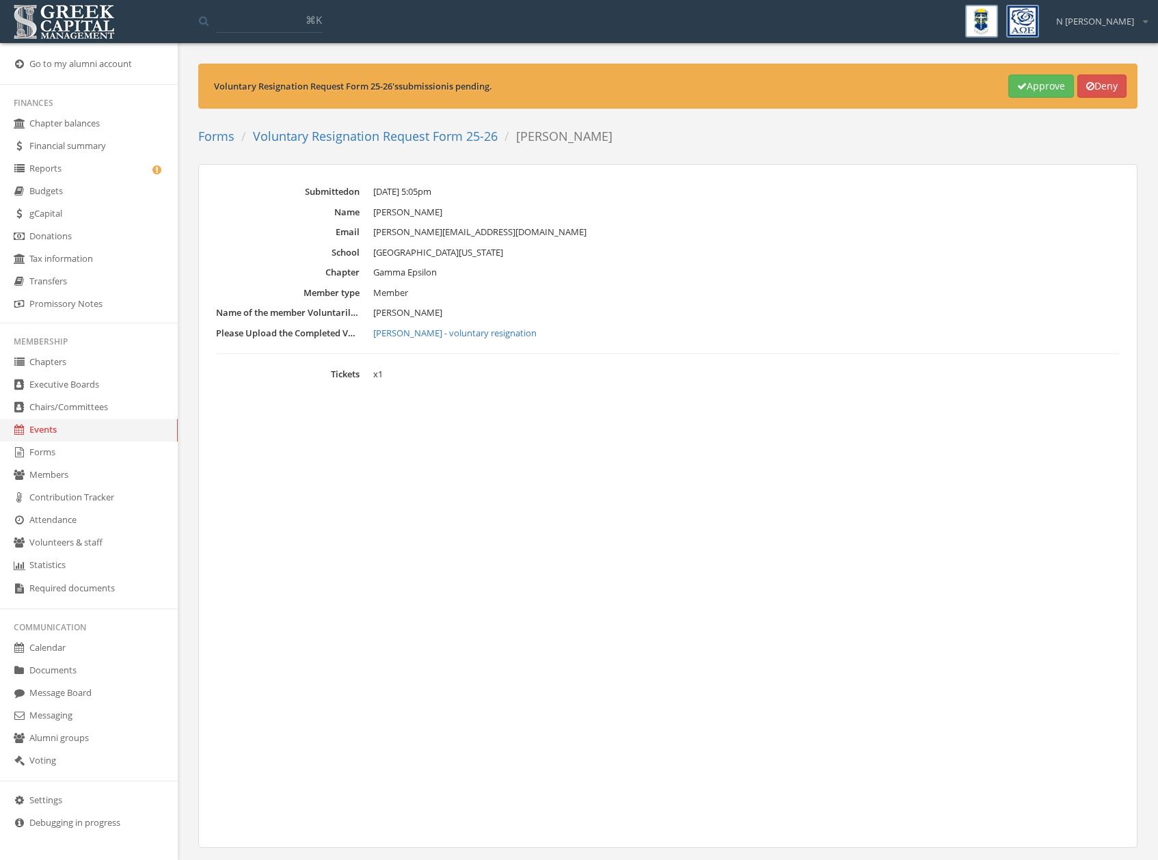
click at [485, 331] on link "[PERSON_NAME] - voluntary resignation" at bounding box center [746, 334] width 746 height 14
click at [46, 456] on link "Forms" at bounding box center [89, 453] width 178 height 23
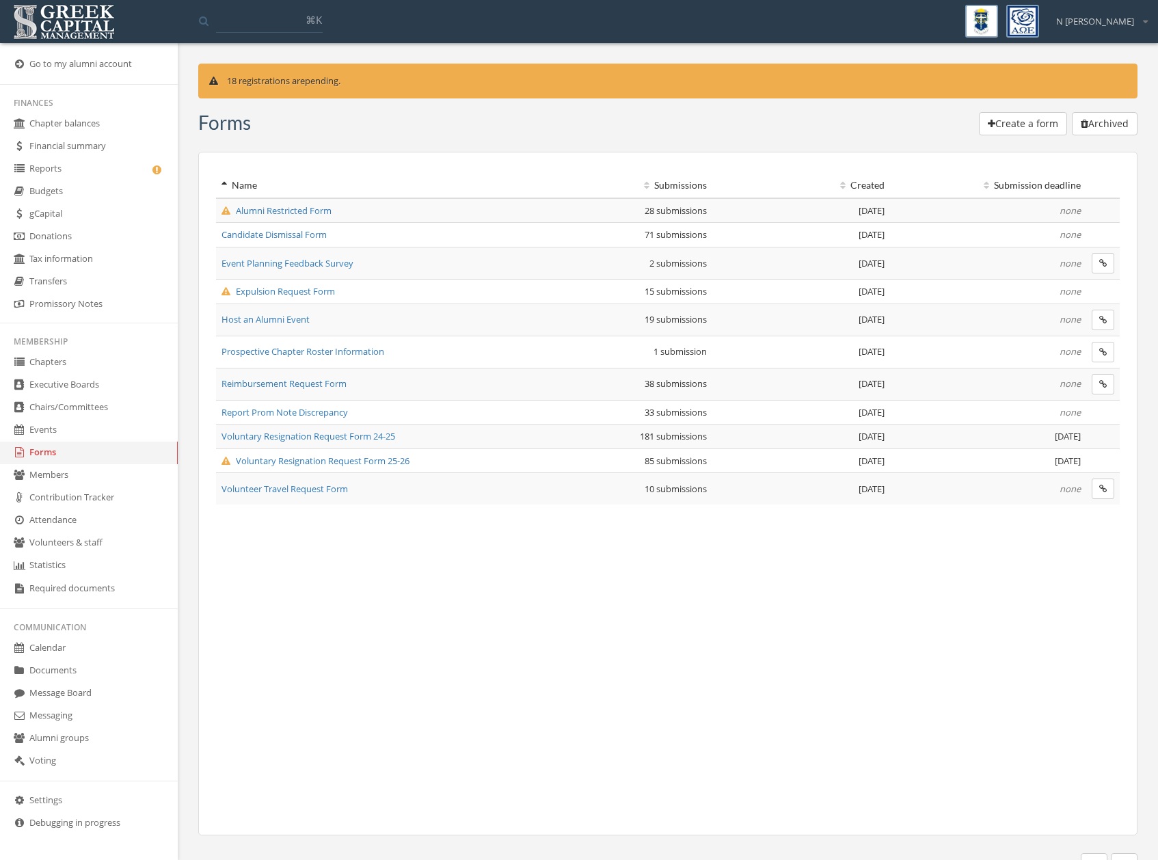
click at [280, 216] on span "Alumni Restricted Form" at bounding box center [276, 210] width 110 height 12
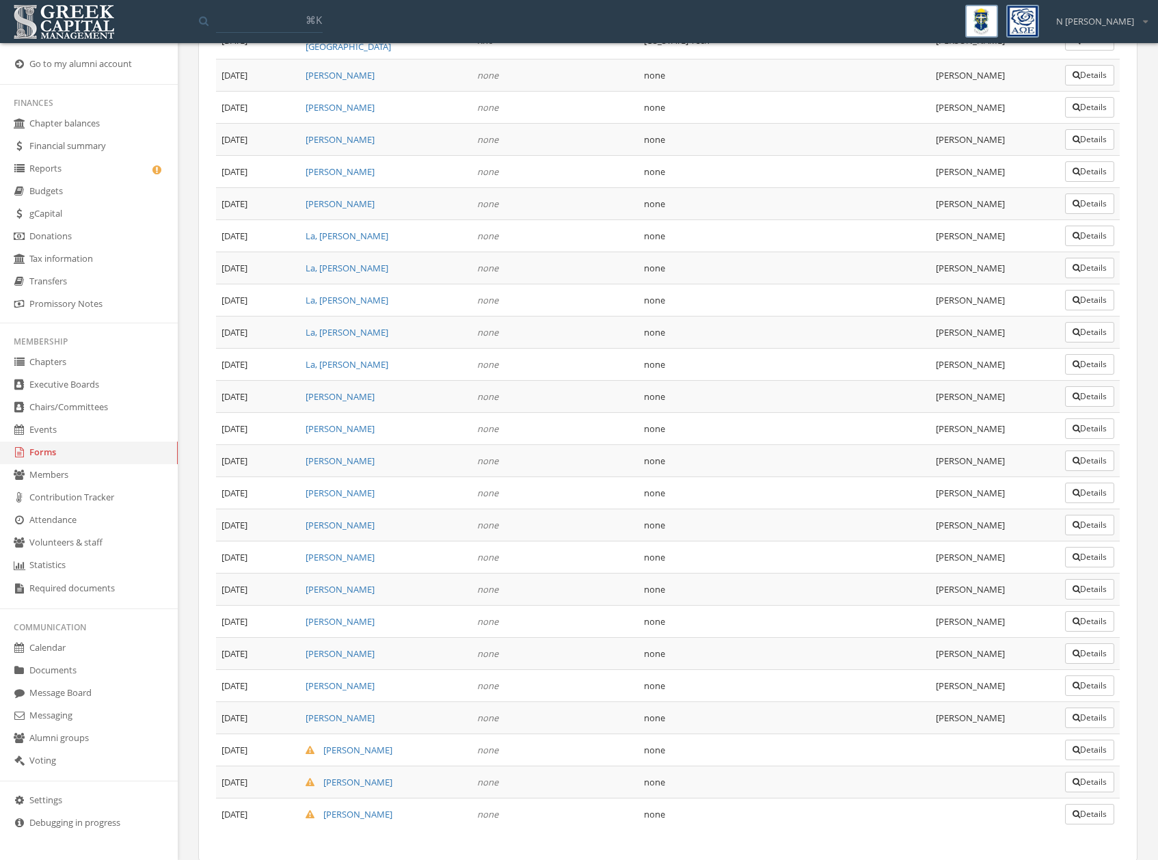
scroll to position [391, 0]
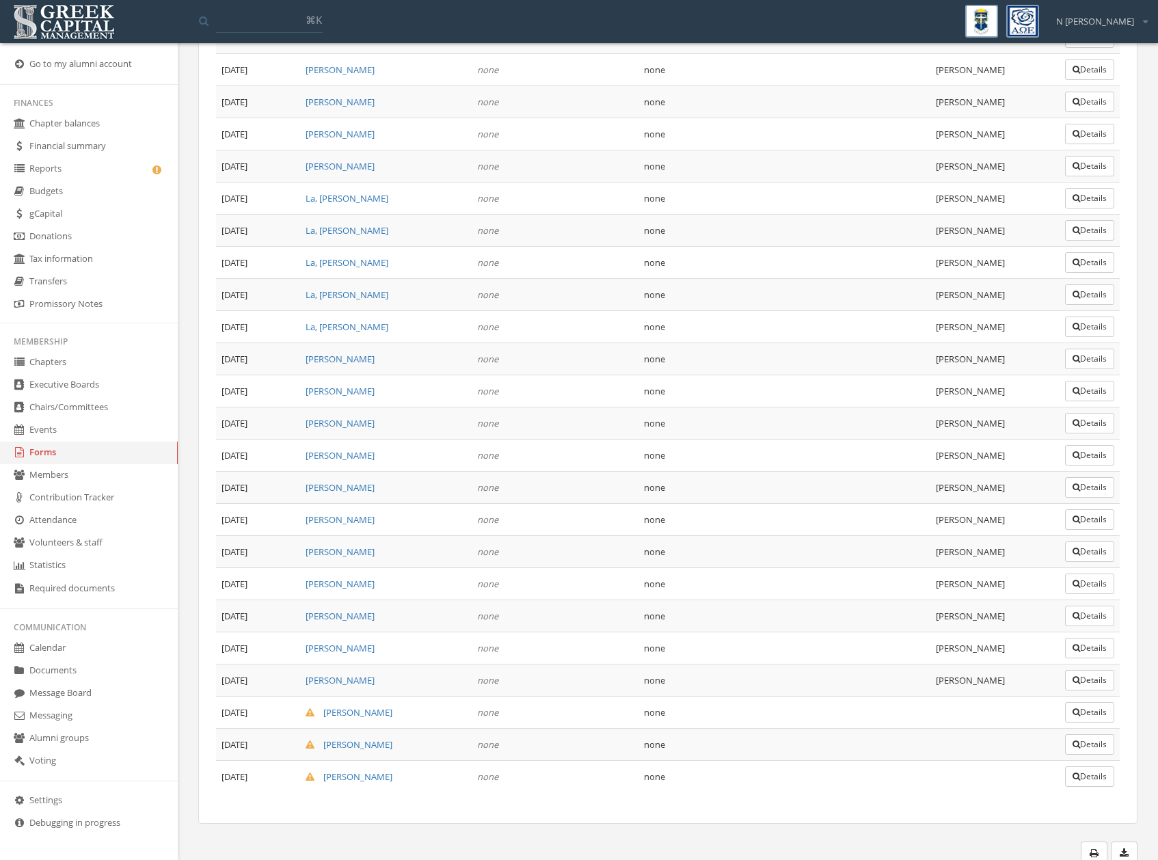
click at [1087, 707] on button "Details" at bounding box center [1089, 712] width 49 height 21
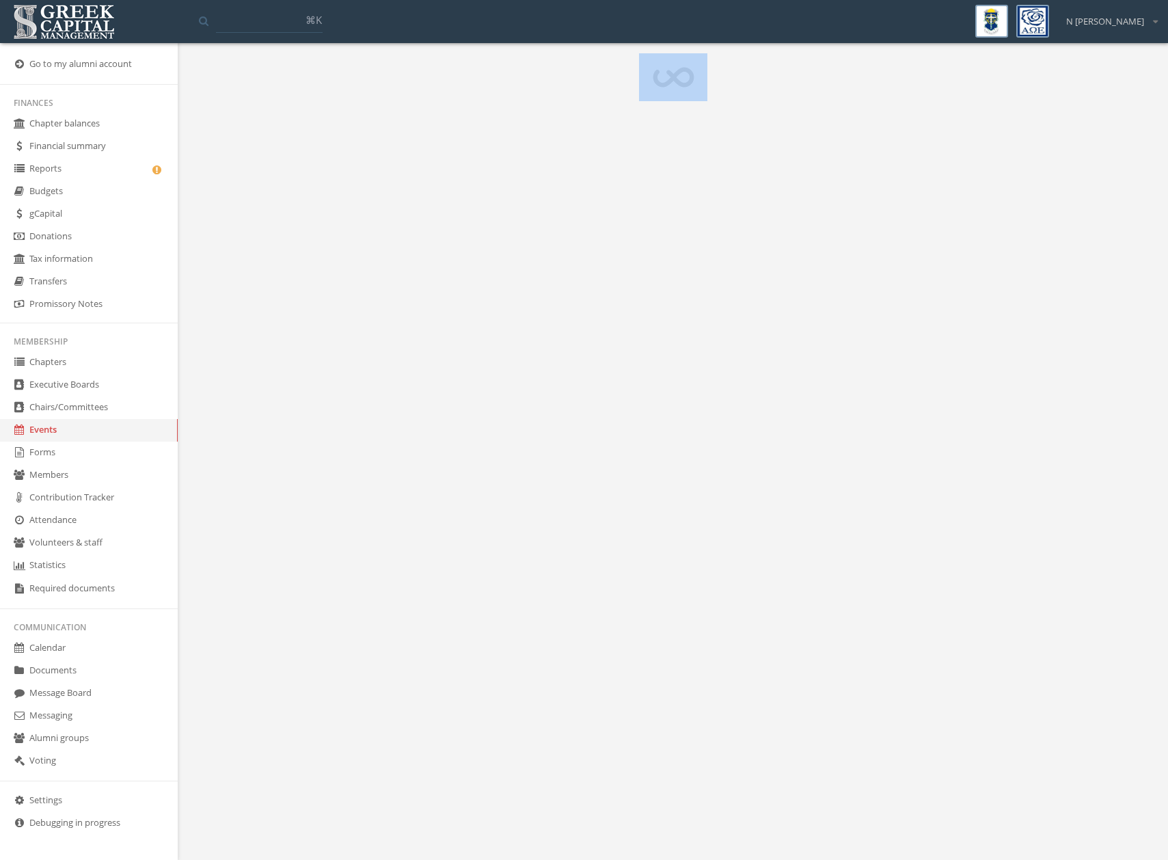
click at [1087, 707] on body "My account Logout Toggle search ⌘[PERSON_NAME] My account Logout Go to my alumn…" at bounding box center [584, 430] width 1168 height 860
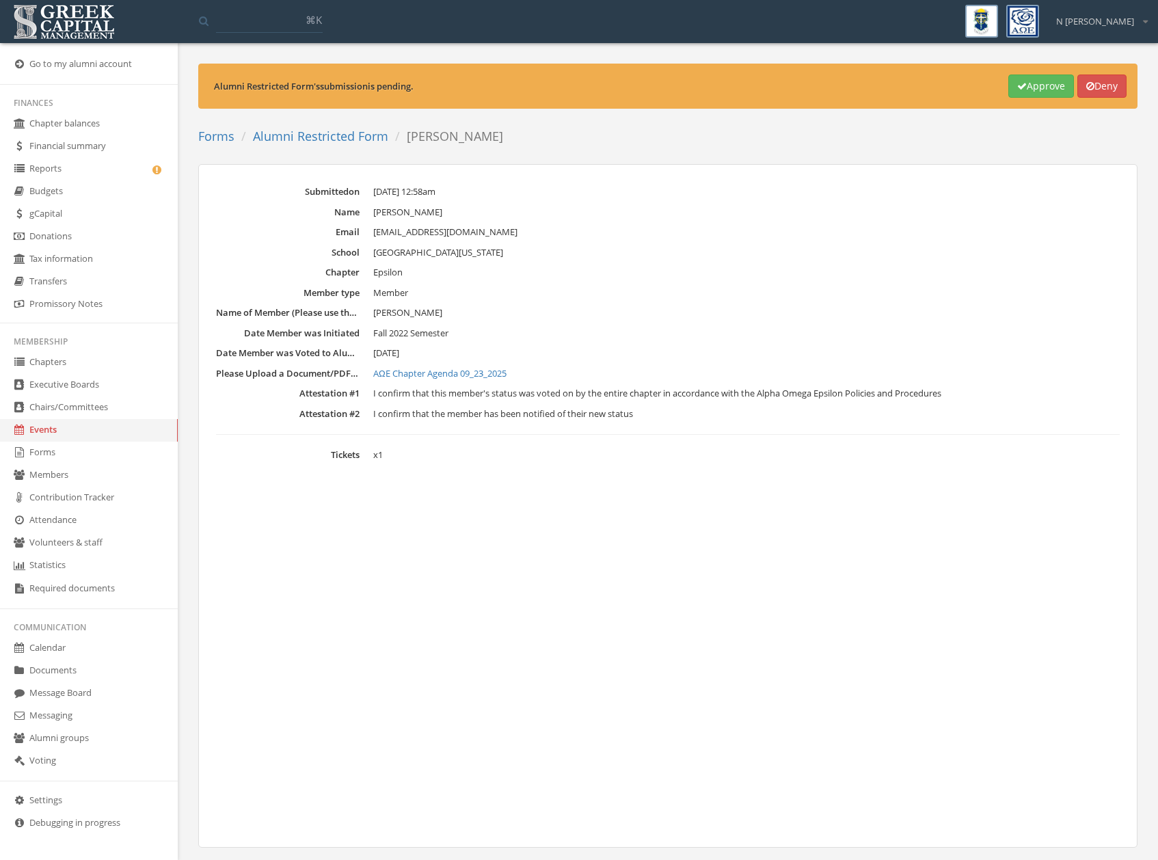
click at [522, 548] on div "Submitted on [DATE] 12:58am Name [PERSON_NAME] Email [EMAIL_ADDRESS][DOMAIN_NAM…" at bounding box center [667, 506] width 939 height 684
click at [437, 373] on link "AΩE Chapter Agenda 09_23_2025" at bounding box center [746, 374] width 746 height 14
click at [332, 135] on link "Alumni Restricted Form" at bounding box center [320, 136] width 135 height 16
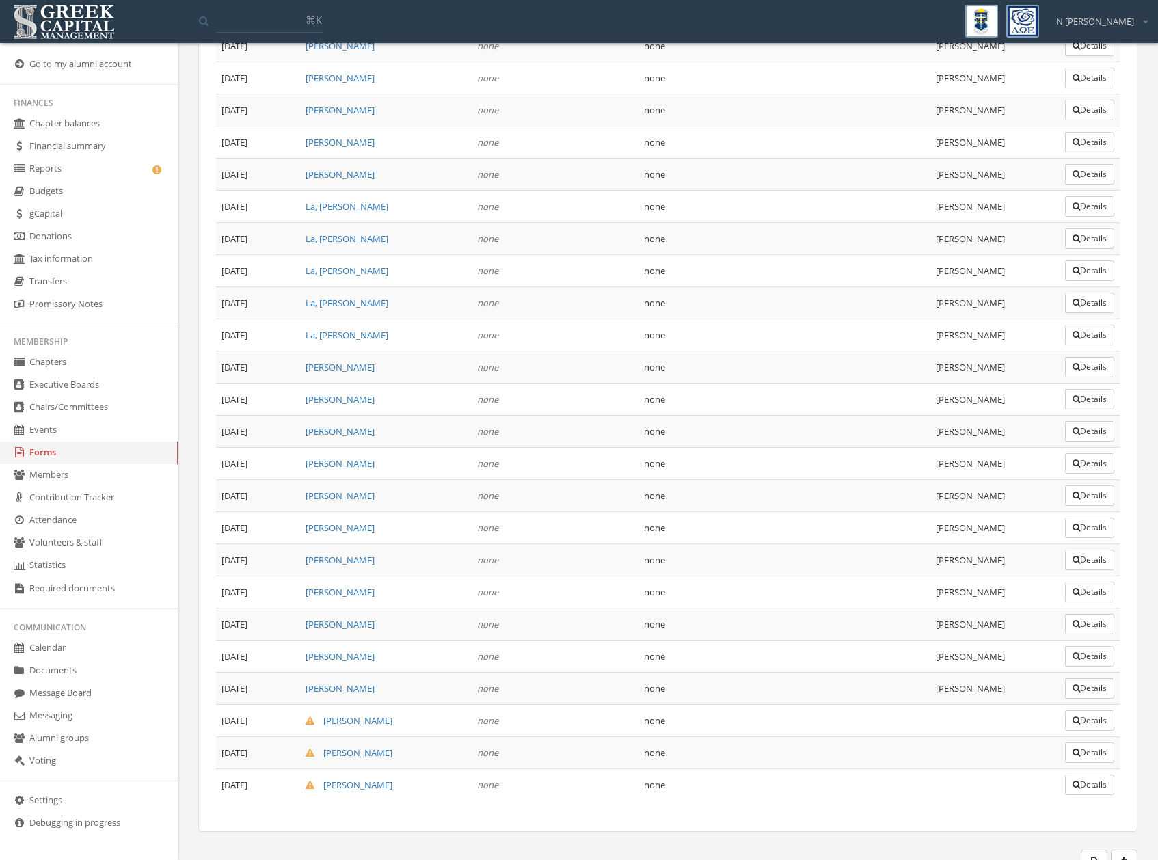
scroll to position [391, 0]
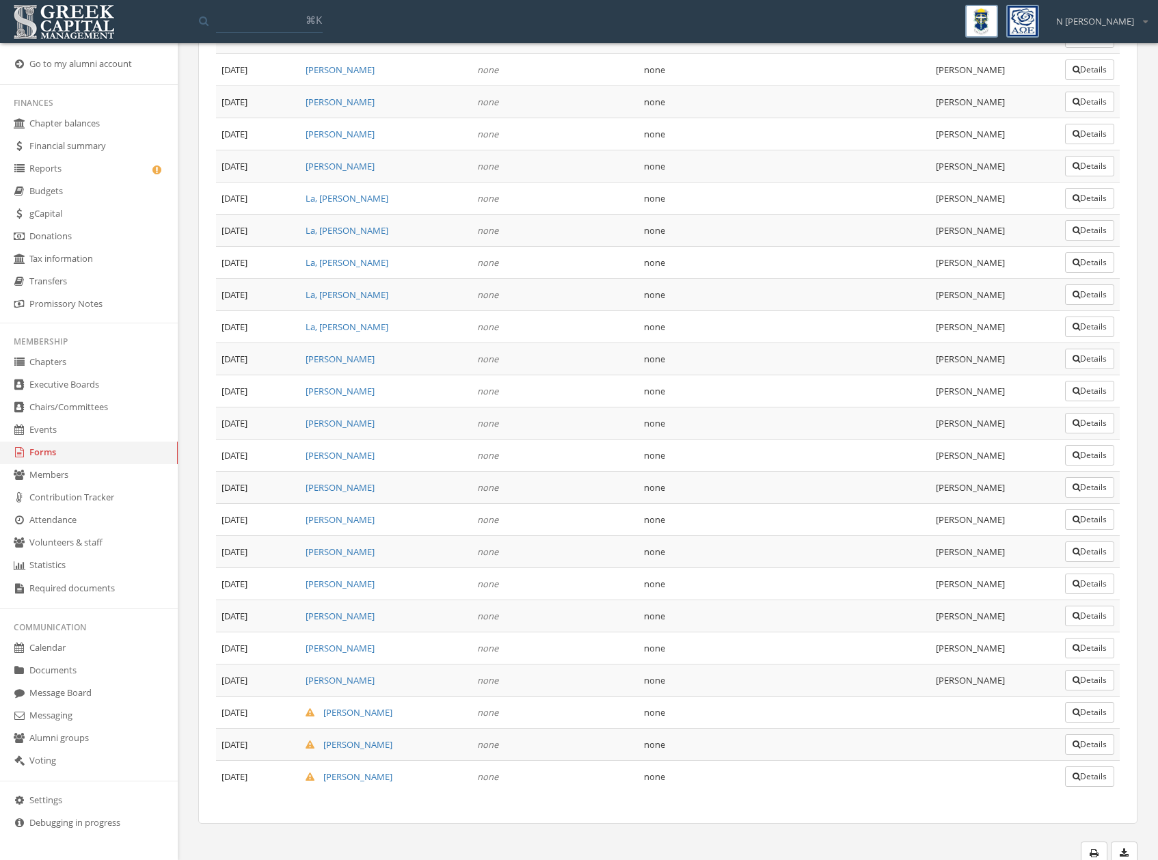
click at [1081, 744] on button "Details" at bounding box center [1089, 744] width 49 height 21
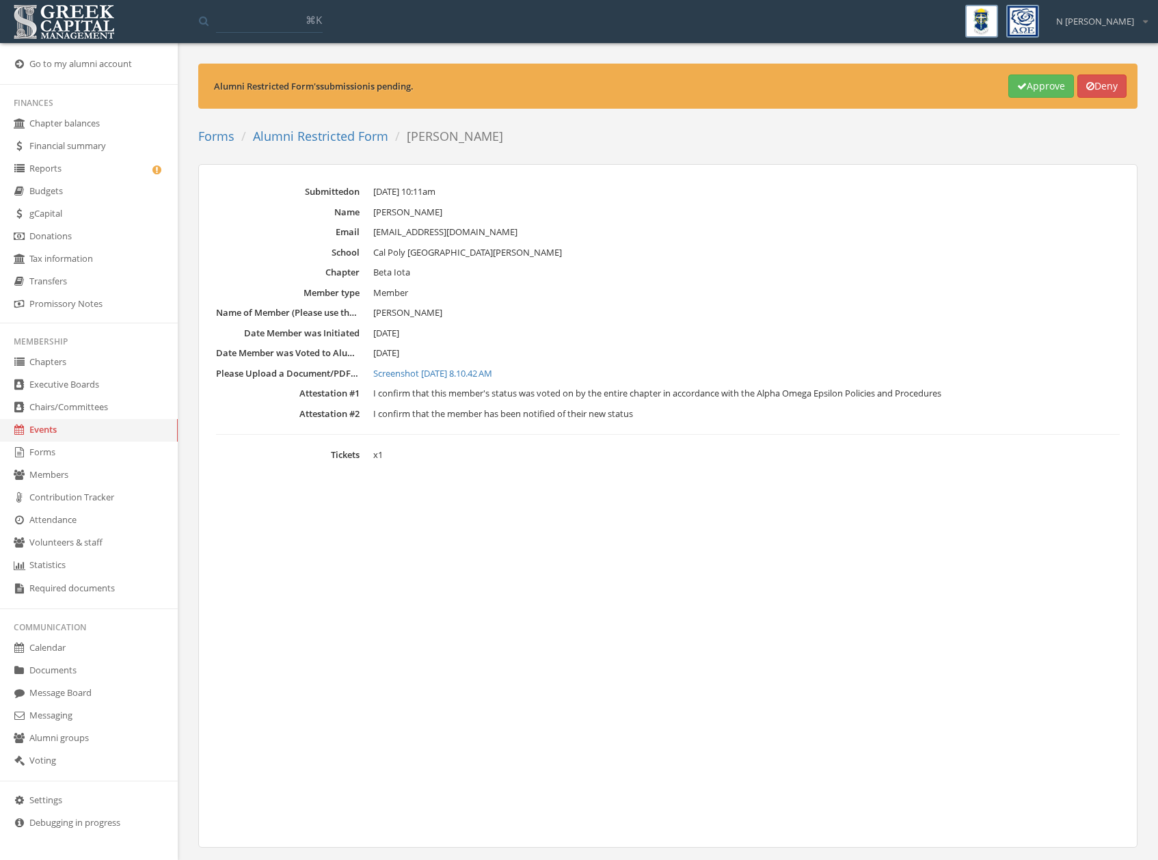
click at [448, 370] on link "Screenshot [DATE] 8.10.42 AM" at bounding box center [746, 374] width 746 height 14
click at [355, 135] on link "Alumni Restricted Form" at bounding box center [320, 136] width 135 height 16
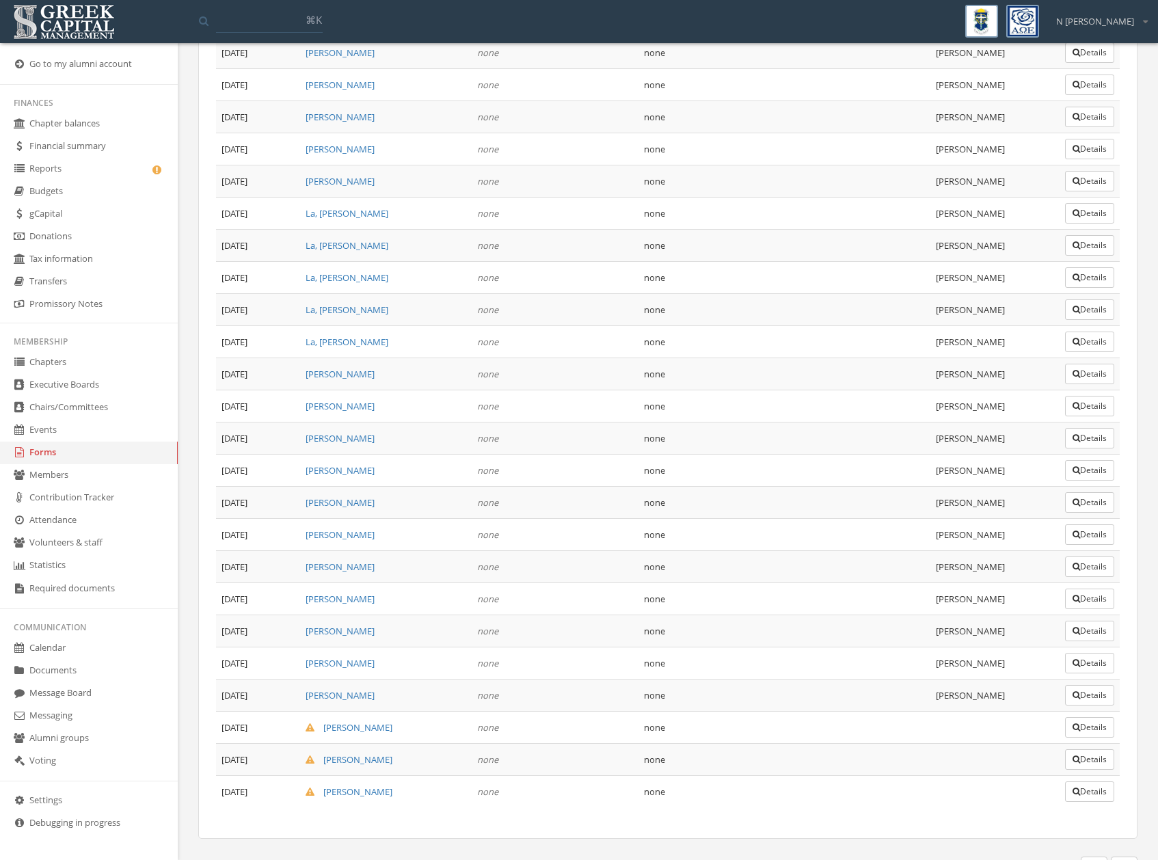
scroll to position [391, 0]
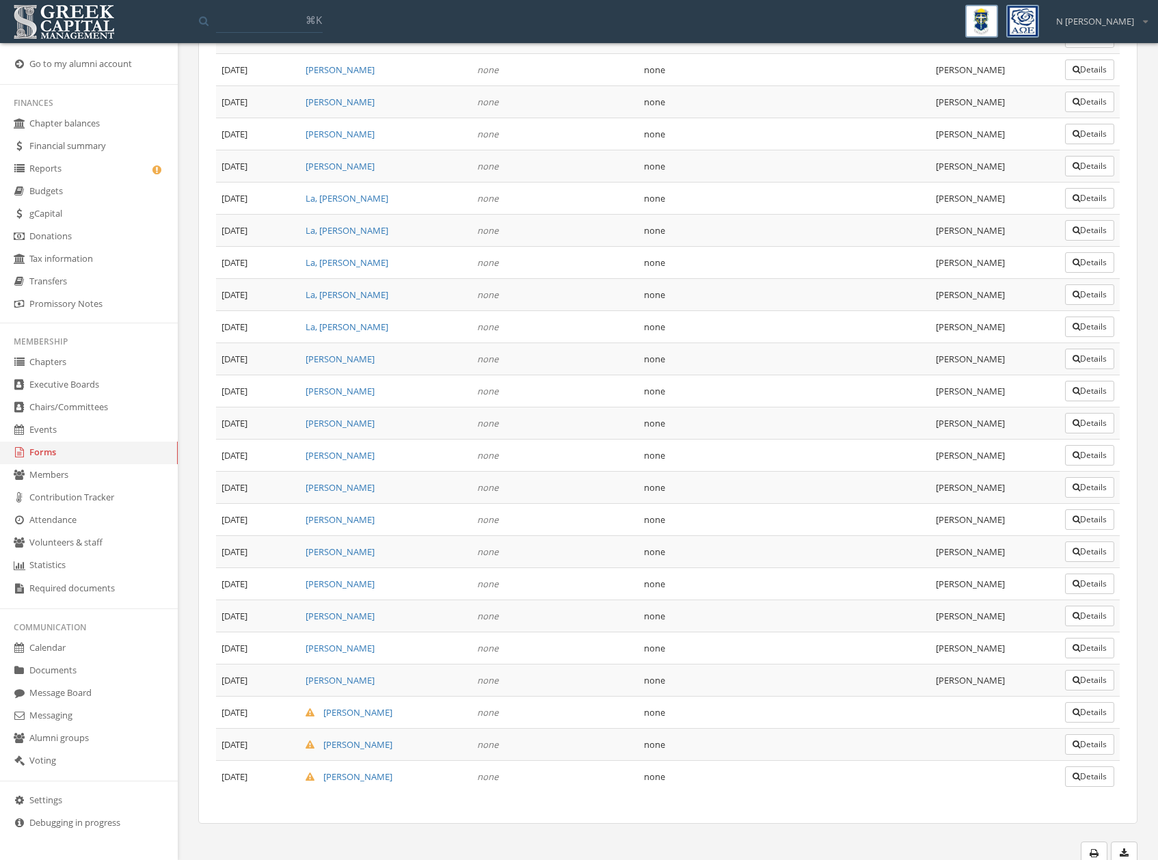
click at [1100, 770] on button "Details" at bounding box center [1089, 776] width 49 height 21
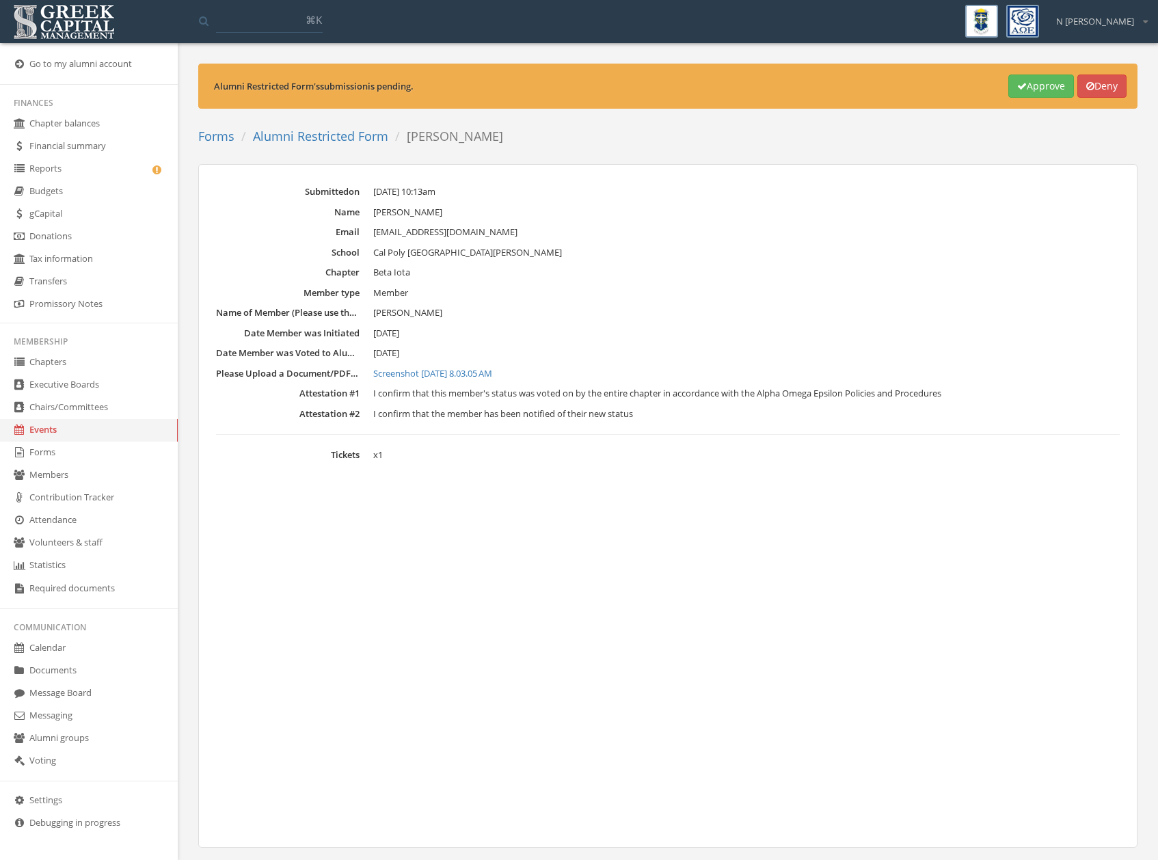
click at [465, 374] on link "Screenshot [DATE] 8.03.05 AM" at bounding box center [746, 374] width 746 height 14
click at [214, 139] on link "Forms" at bounding box center [216, 136] width 36 height 16
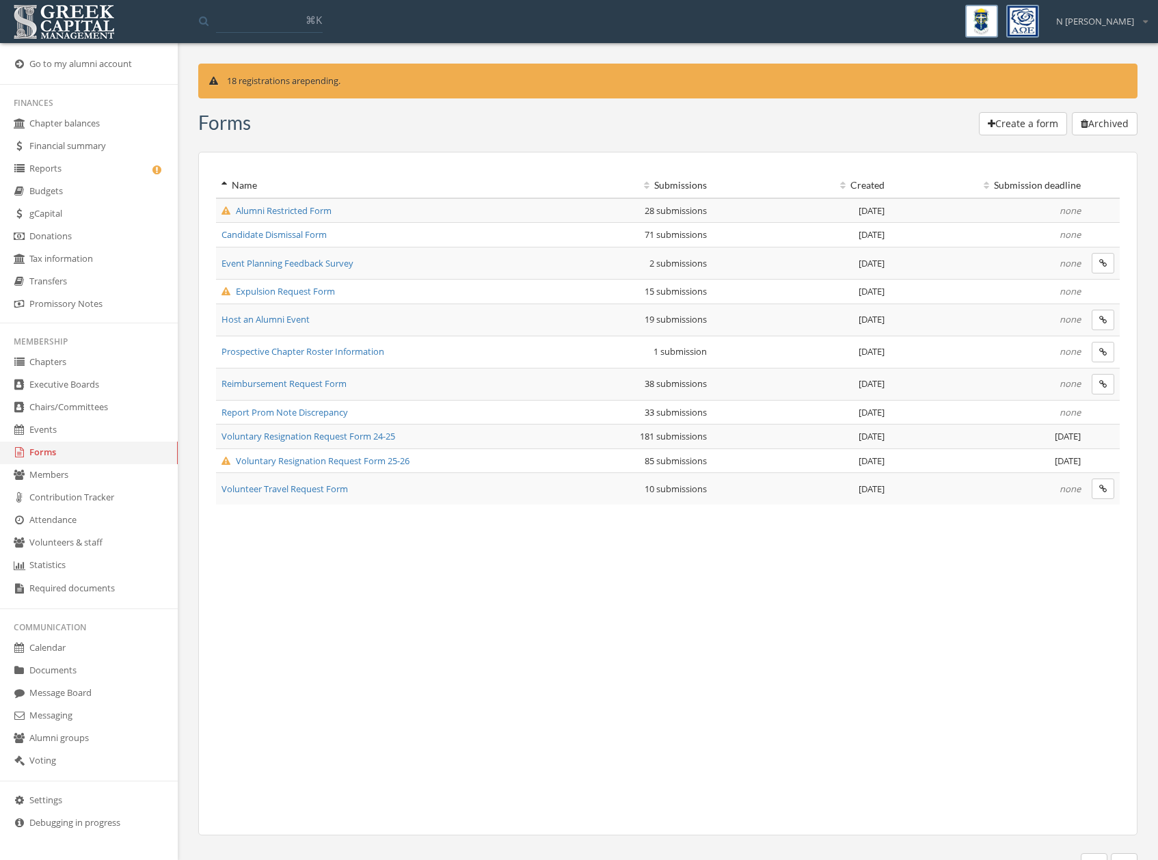
click at [213, 138] on div "18 registrations are pending. Form s Create a form Archived Name Submissions Cr…" at bounding box center [668, 470] width 960 height 813
click at [297, 288] on span "Expulsion Request Form" at bounding box center [277, 291] width 113 height 12
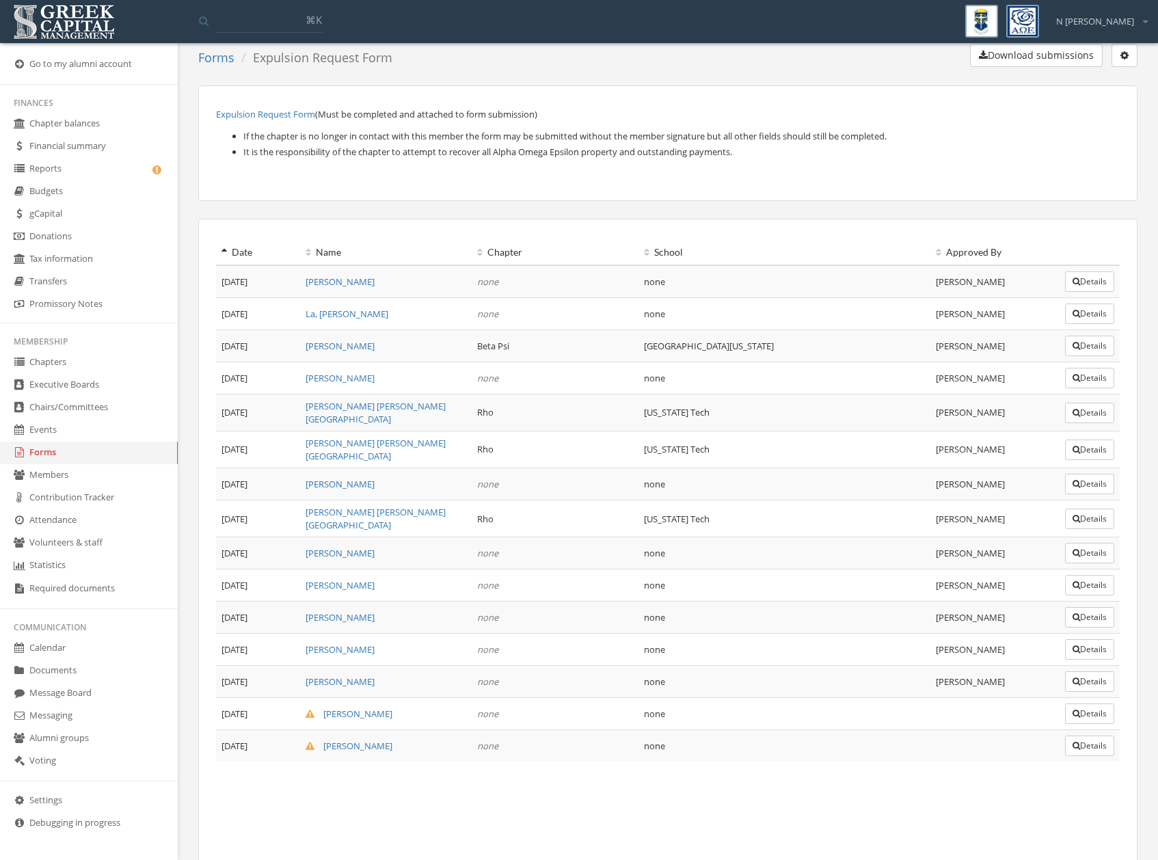
scroll to position [152, 0]
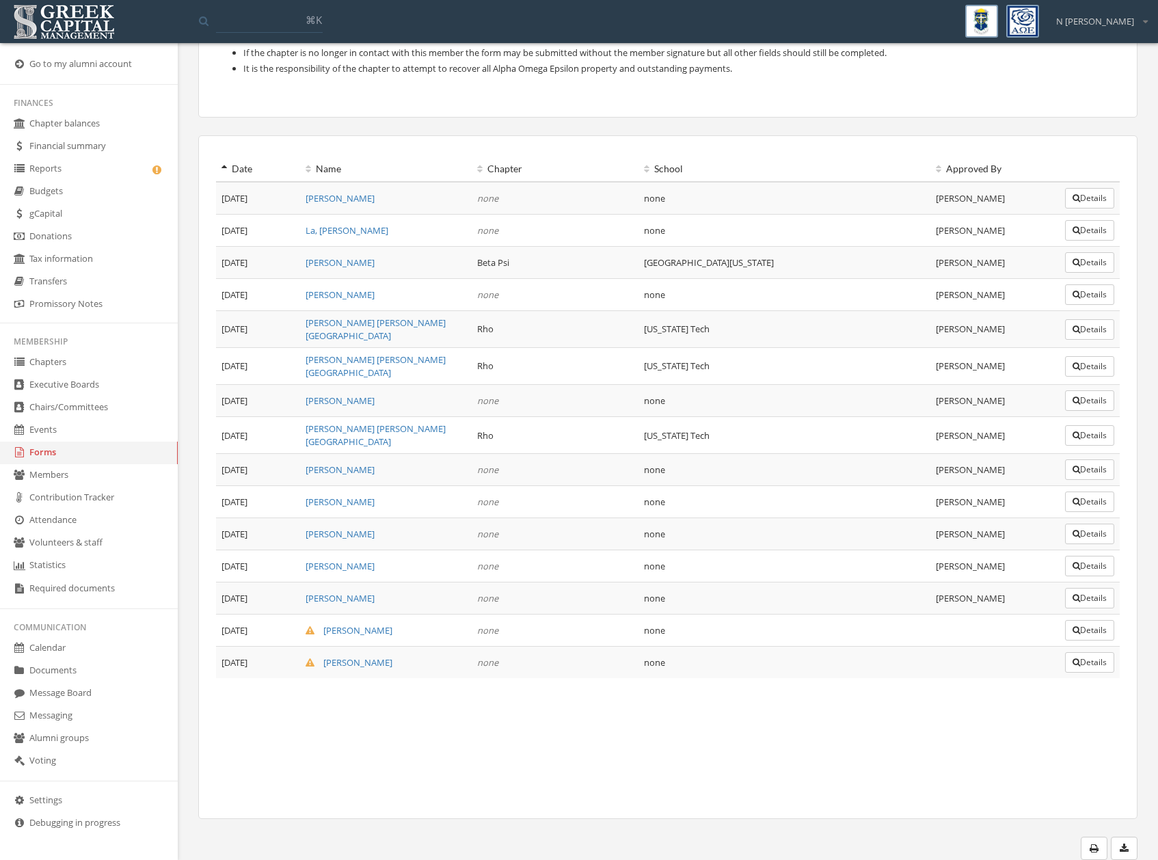
click at [1092, 622] on button "Details" at bounding box center [1089, 630] width 49 height 21
